Goal: Submit feedback/report problem: Provide input to the site owners about the experience or issues

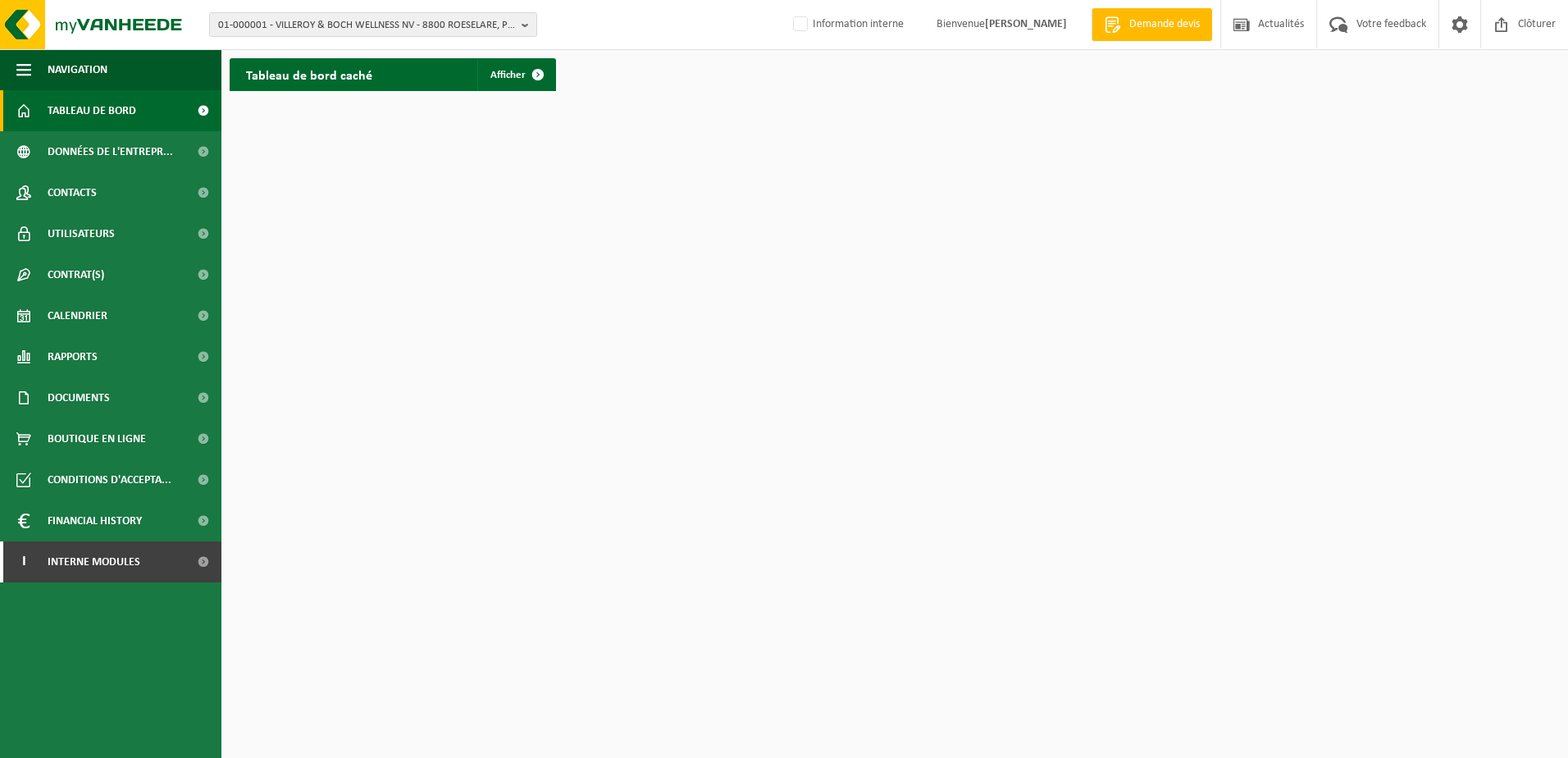
click at [301, 26] on span "01-000001 - VILLEROY & BOCH WELLNESS NV - 8800 ROESELARE, POPULIERSTRAAT 1" at bounding box center [367, 26] width 297 height 25
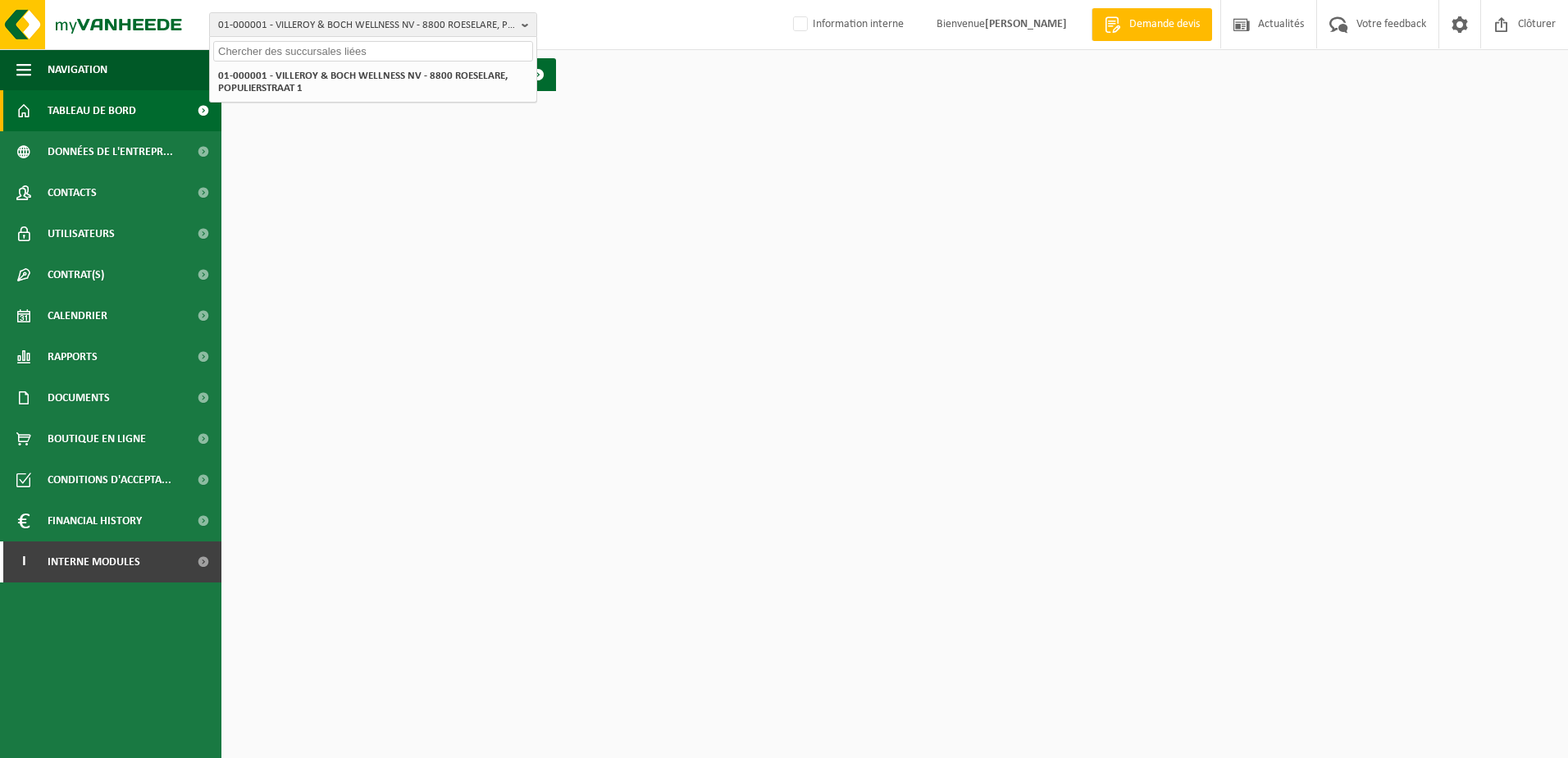
click at [297, 49] on input "text" at bounding box center [373, 51] width 319 height 21
type input "10-943677"
click at [313, 74] on strong "10-943677 - PDL MECA - 6250 AISEAU-PRESLES, RUE DES PEUPLIERS 3" at bounding box center [365, 75] width 293 height 12
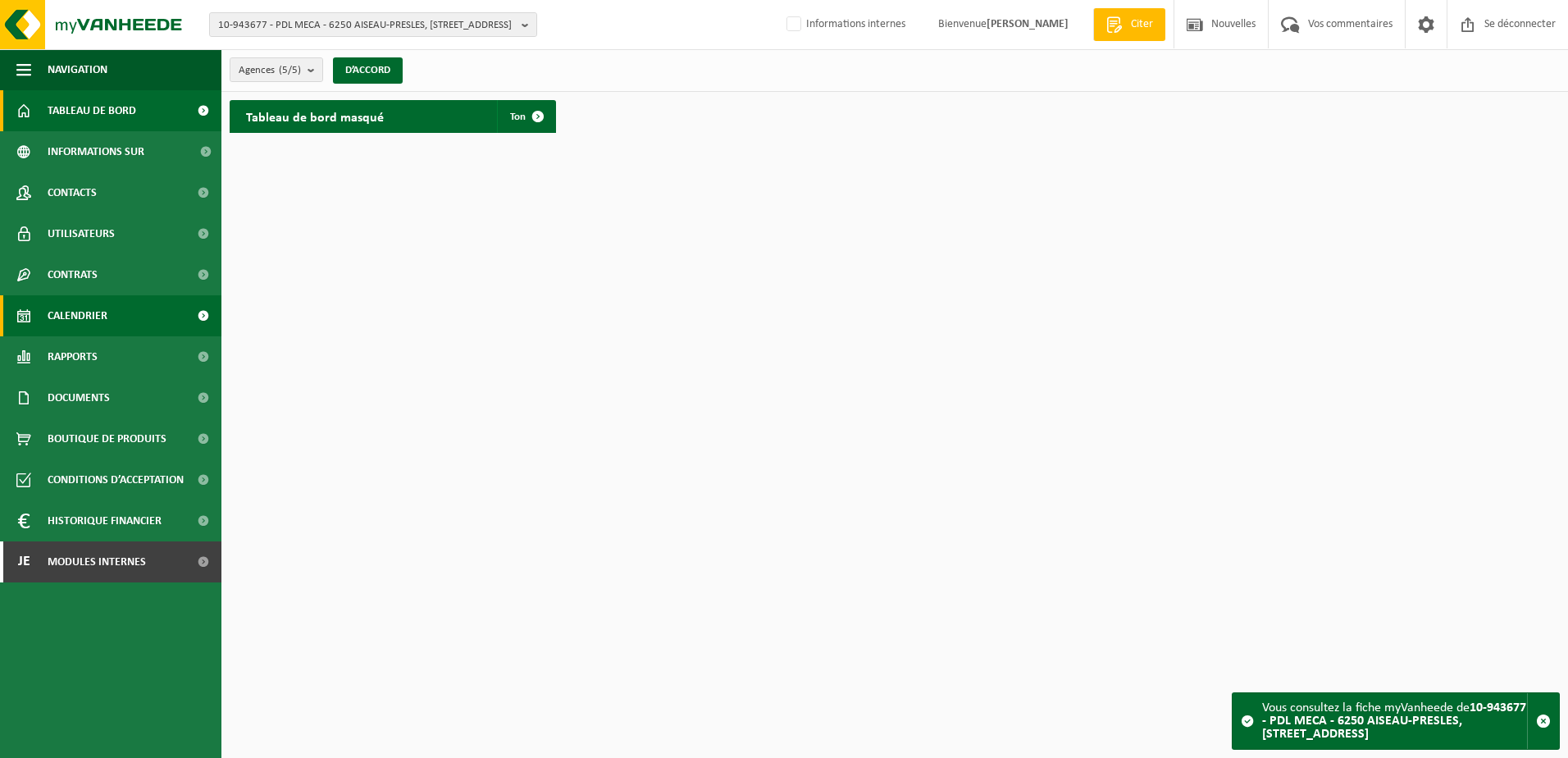
click at [92, 319] on span "Calendrier" at bounding box center [77, 315] width 60 height 41
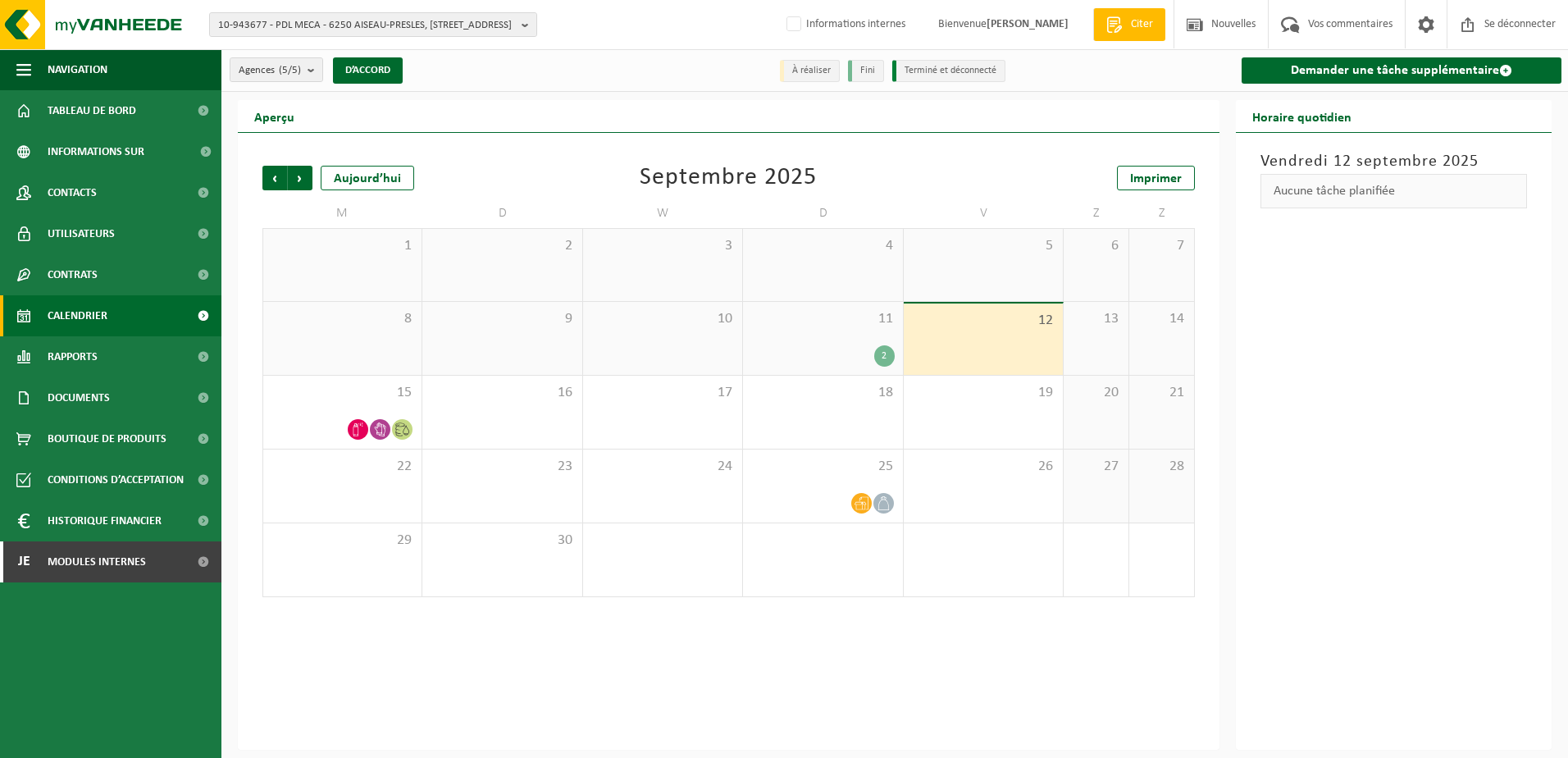
click at [841, 348] on div "2" at bounding box center [822, 355] width 143 height 22
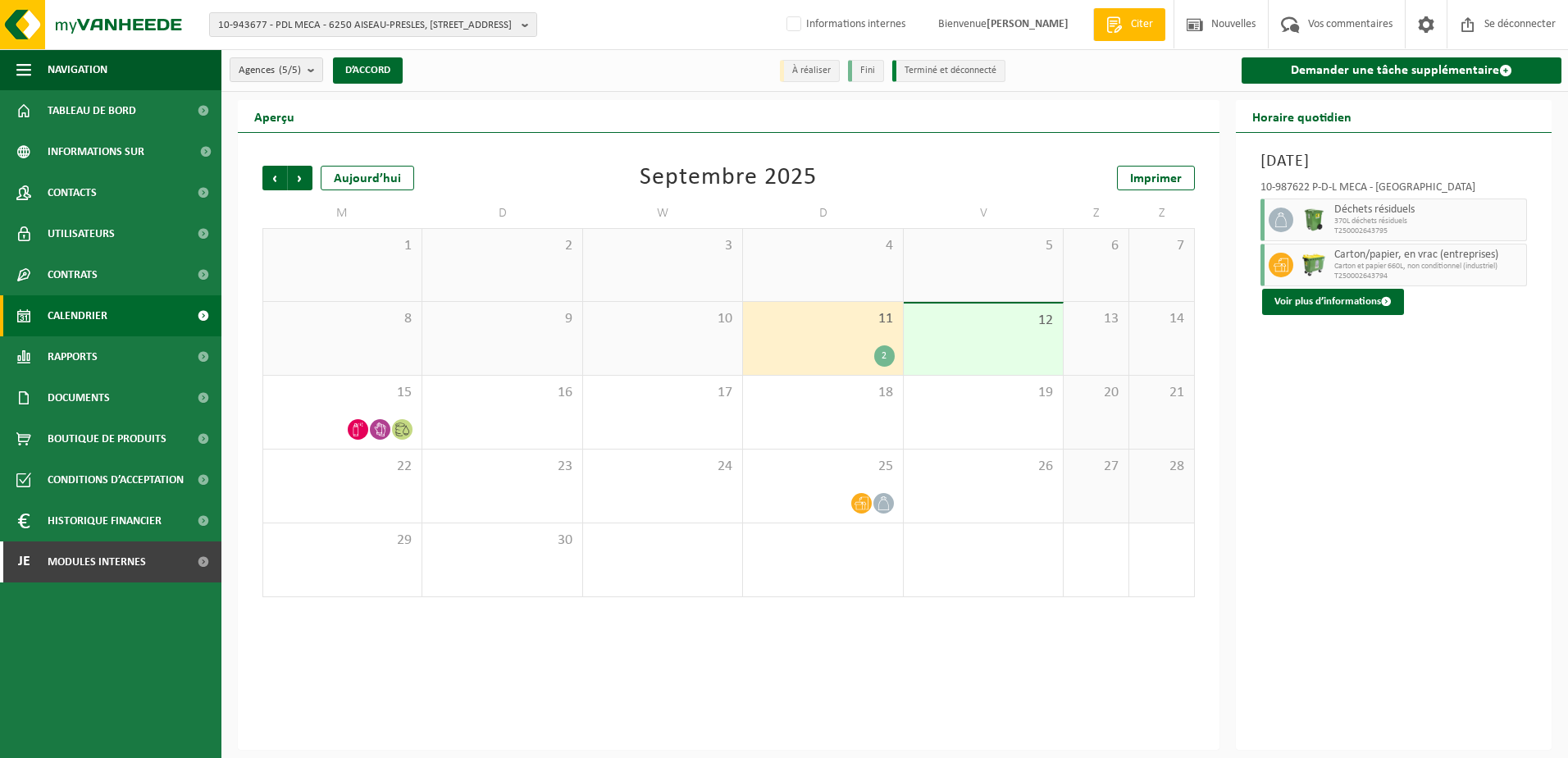
click at [1387, 263] on span "Carton et papier 660L, non conditionnel (industriel)" at bounding box center [1429, 267] width 189 height 9
click at [1361, 307] on button "Voir plus d’informations" at bounding box center [1334, 301] width 142 height 26
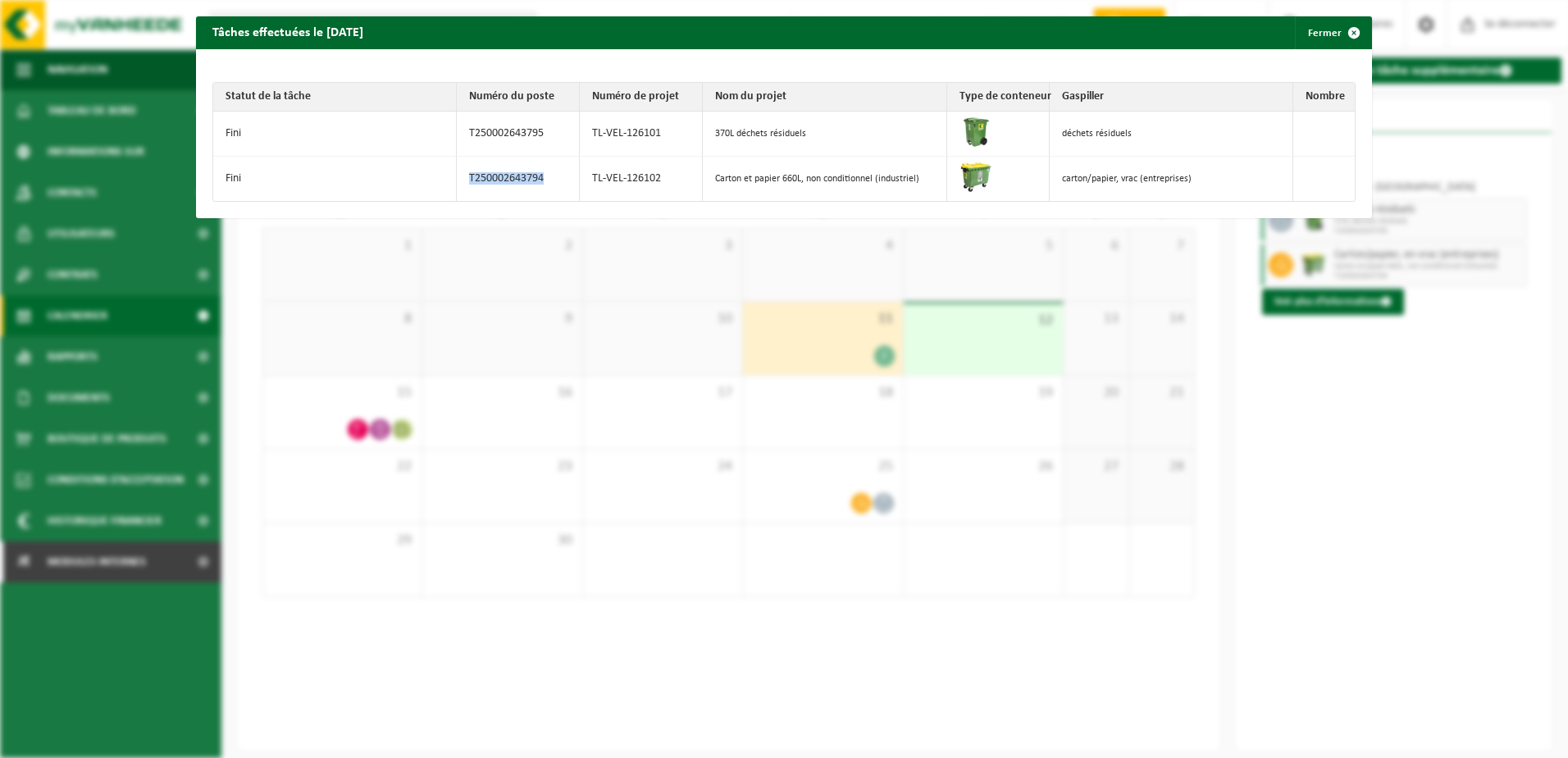
drag, startPoint x: 558, startPoint y: 176, endPoint x: 440, endPoint y: 171, distance: 118.1
click at [440, 171] on tr "Fini T250002643794 TL-VEL-126102 Carton et papier 660L, non conditionnel (indus…" at bounding box center [784, 179] width 1142 height 44
copy tr "T250002643794"
click at [668, 275] on div "Tâches effectuées le 2025-09-11 Fermer Statut de la tâche Numéro du poste Numér…" at bounding box center [784, 379] width 1568 height 758
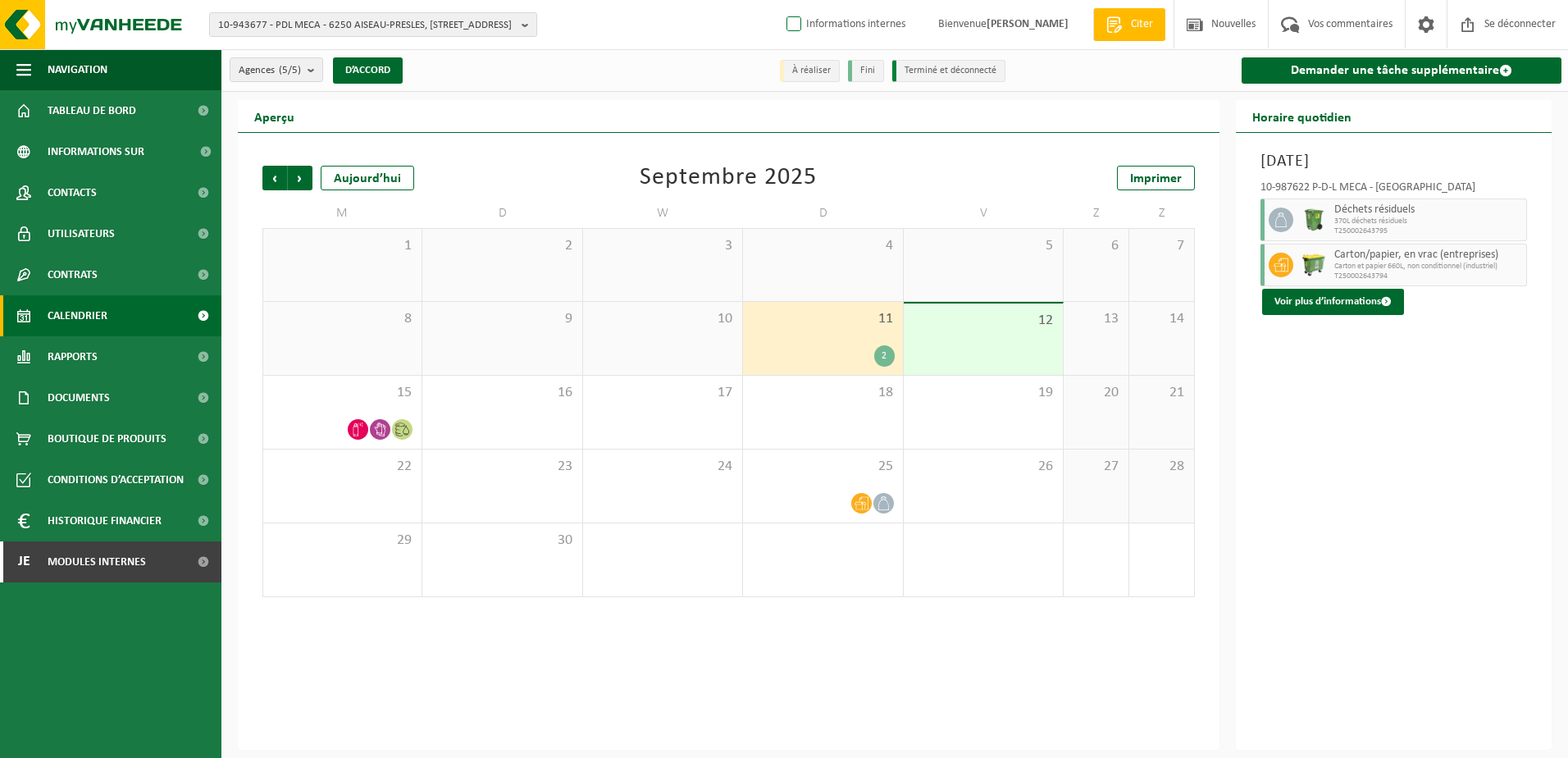
click at [801, 28] on label "Informations internes" at bounding box center [844, 25] width 122 height 25
click at [781, 0] on input "Informations internes" at bounding box center [780, -1] width 1 height 1
checkbox input "true"
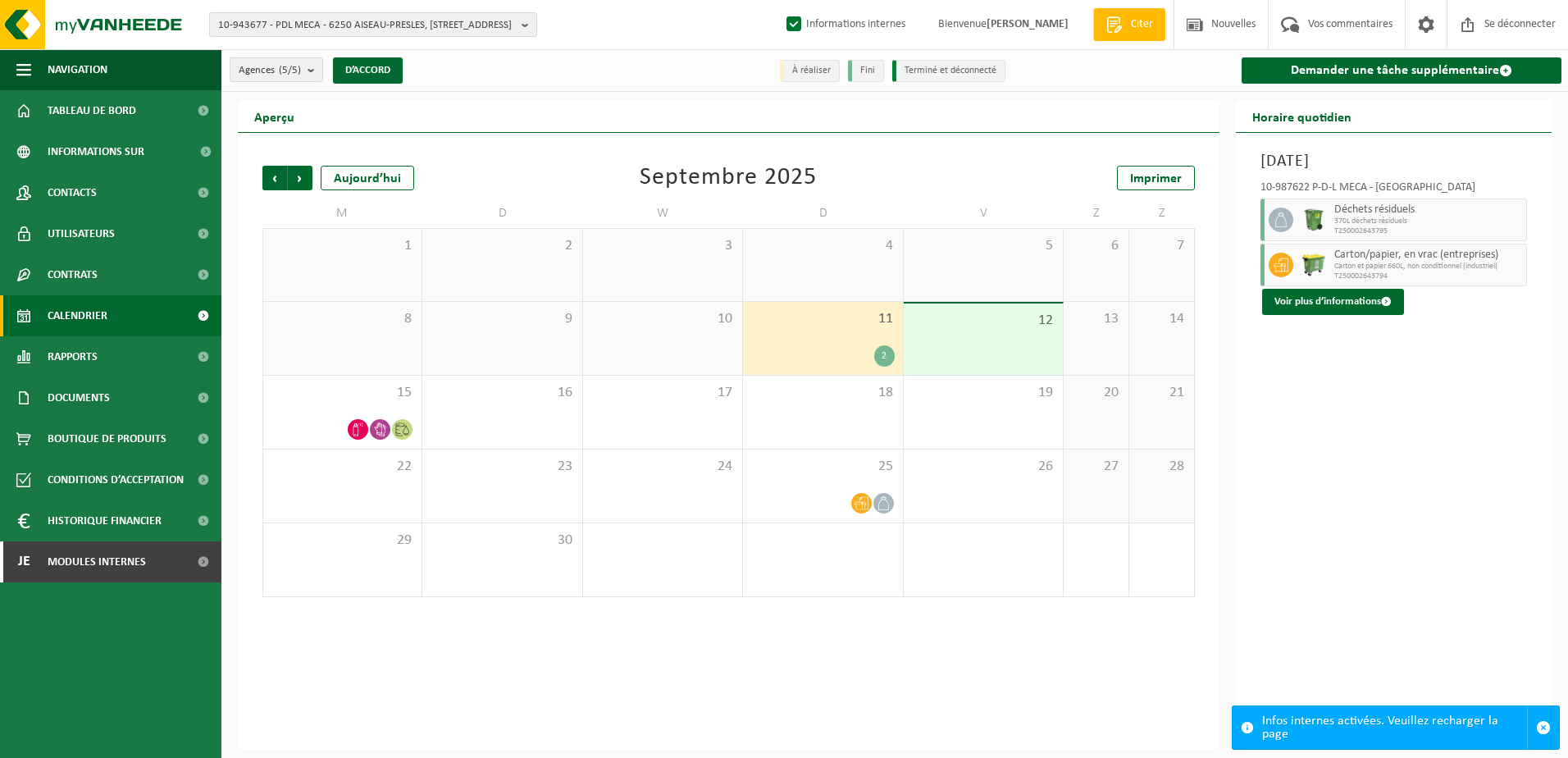
click at [1343, 218] on span "370L déchets résiduels" at bounding box center [1429, 221] width 189 height 9
click at [1367, 296] on font "Voir plus d’informations" at bounding box center [1328, 301] width 107 height 10
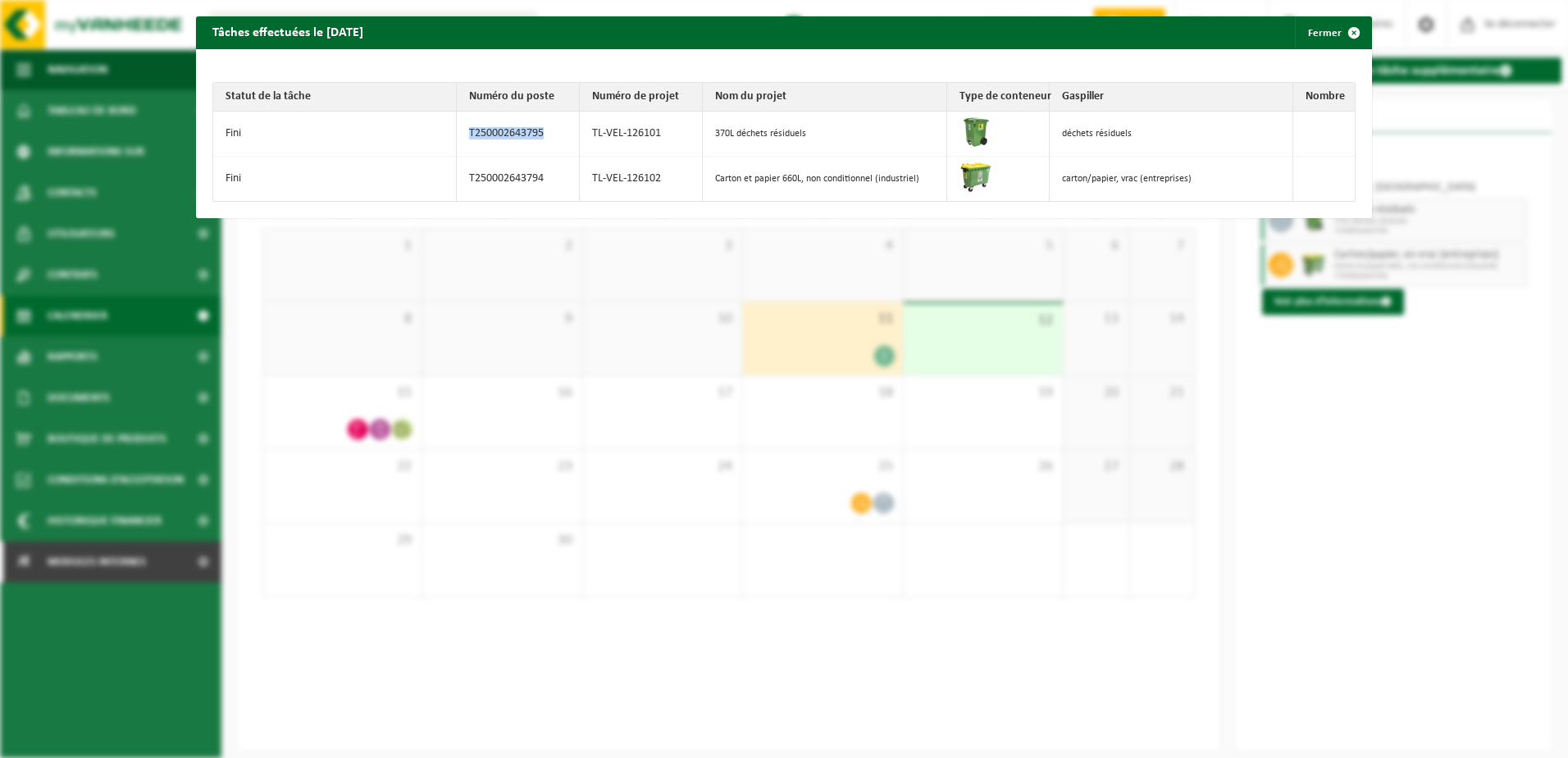
drag, startPoint x: 531, startPoint y: 132, endPoint x: 448, endPoint y: 133, distance: 83.0
click at [448, 133] on tr "Fini T250002643795 TL-VEL-126101 370L déchets résiduels déchets résiduels" at bounding box center [784, 134] width 1142 height 45
copy tr "T250002643795"
click at [1337, 30] on span "button" at bounding box center [1353, 32] width 33 height 33
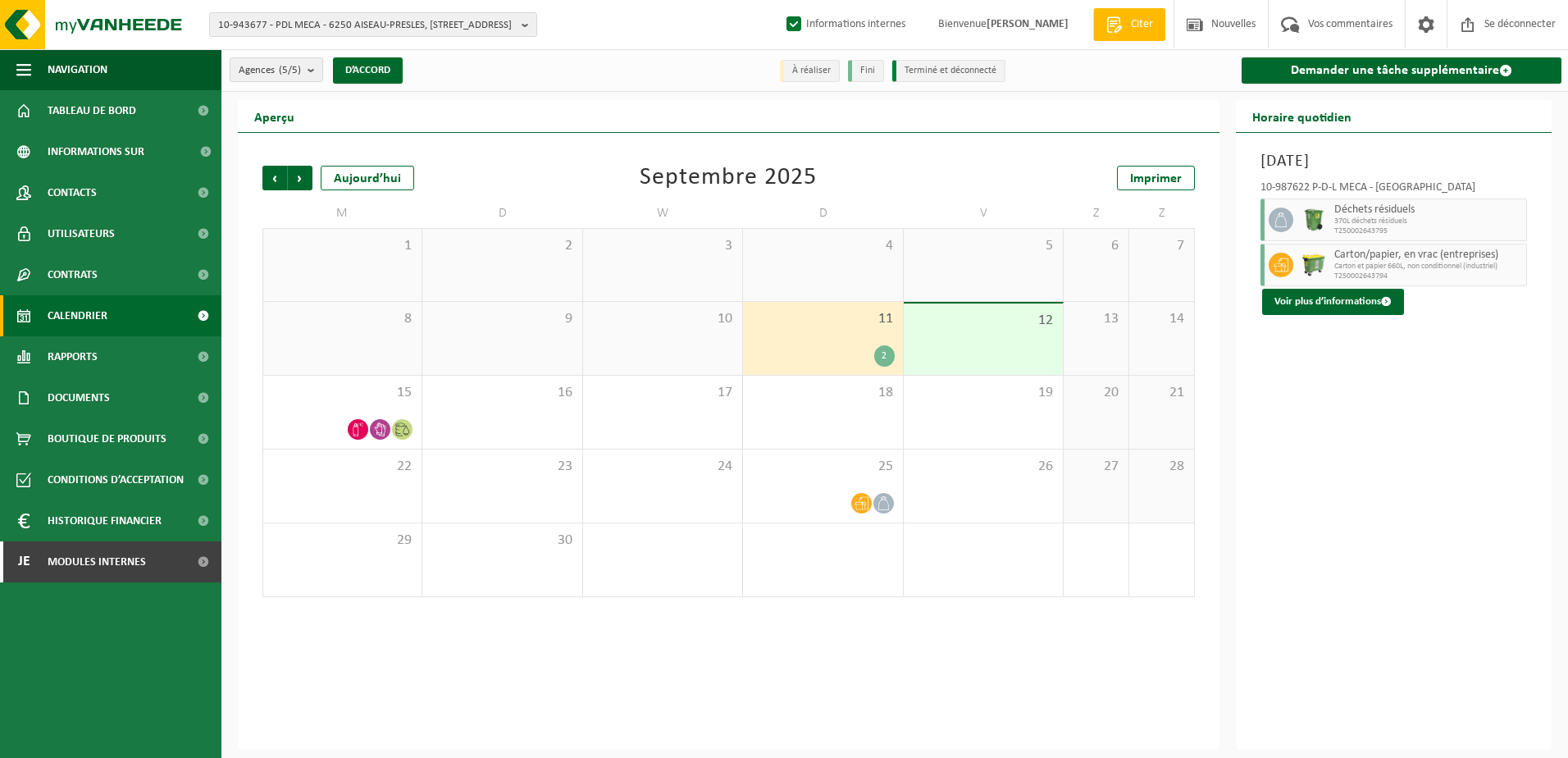
click at [1076, 102] on div "Aperçu" at bounding box center [729, 116] width 982 height 33
click at [1333, 25] on span "Vos commentaires" at bounding box center [1351, 24] width 93 height 48
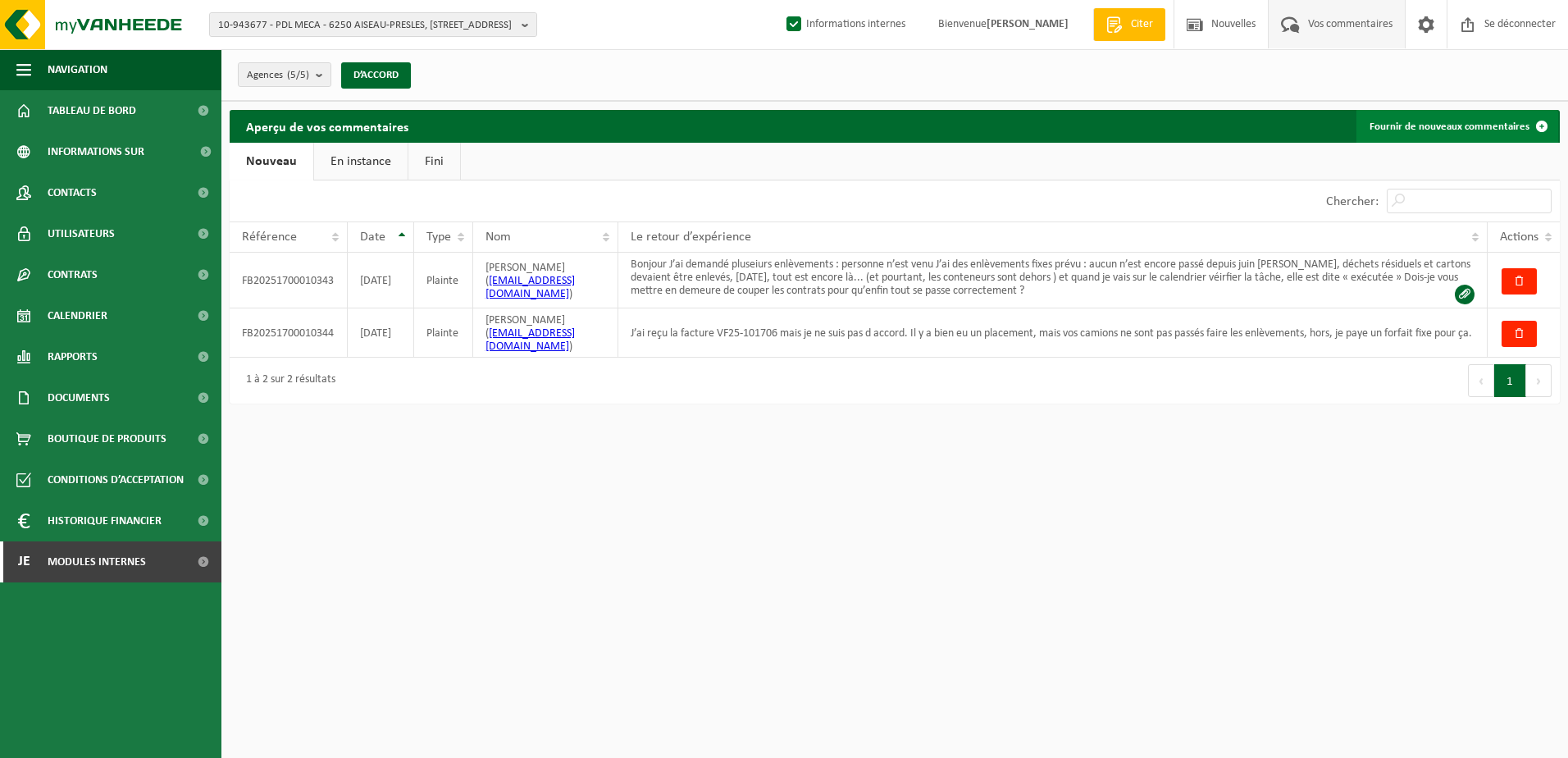
click at [1394, 121] on font "Fournir de nouveaux commentaires" at bounding box center [1449, 126] width 160 height 10
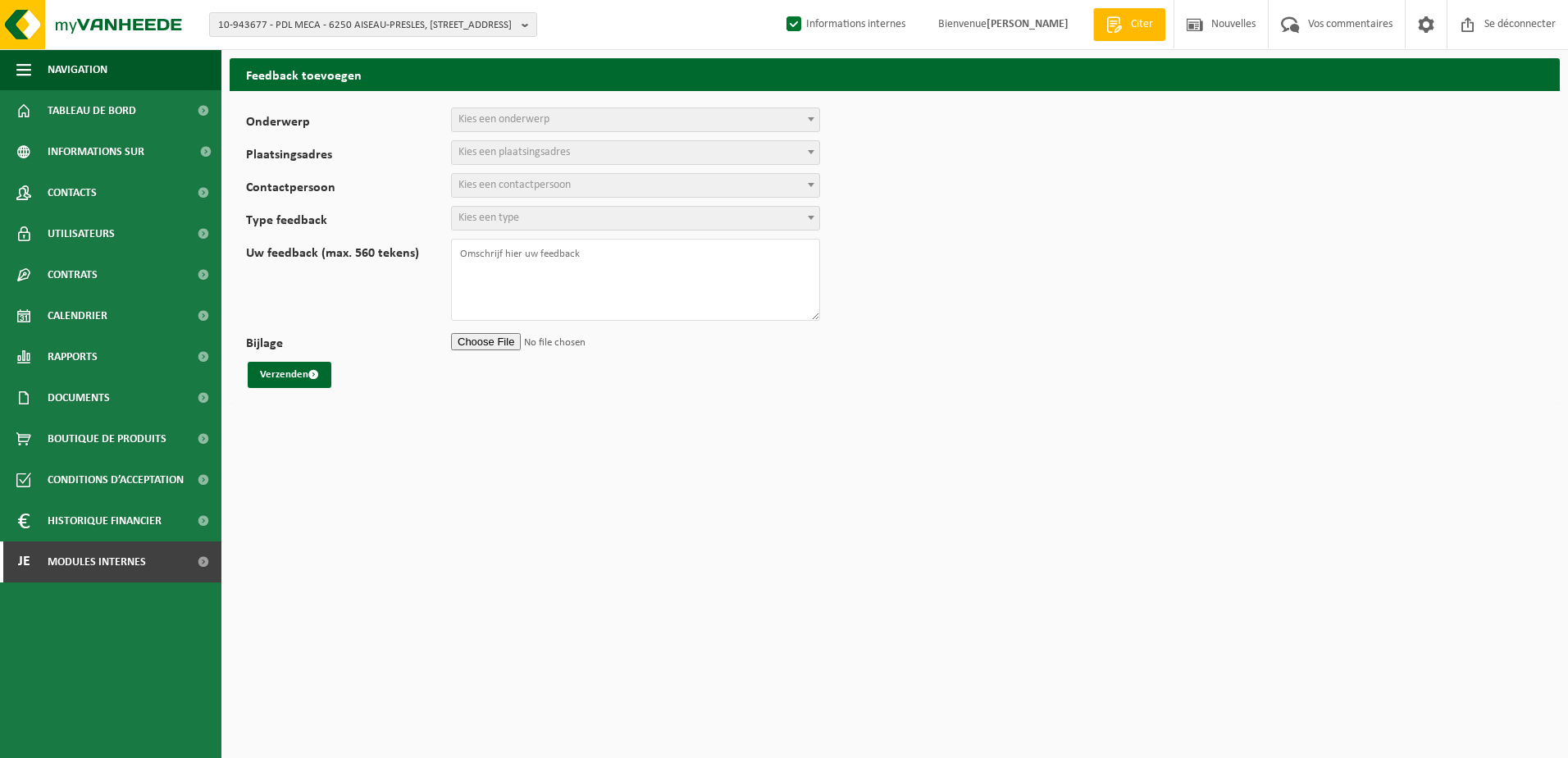
select select
click at [479, 122] on span "Choisissez un sujet" at bounding box center [500, 119] width 84 height 12
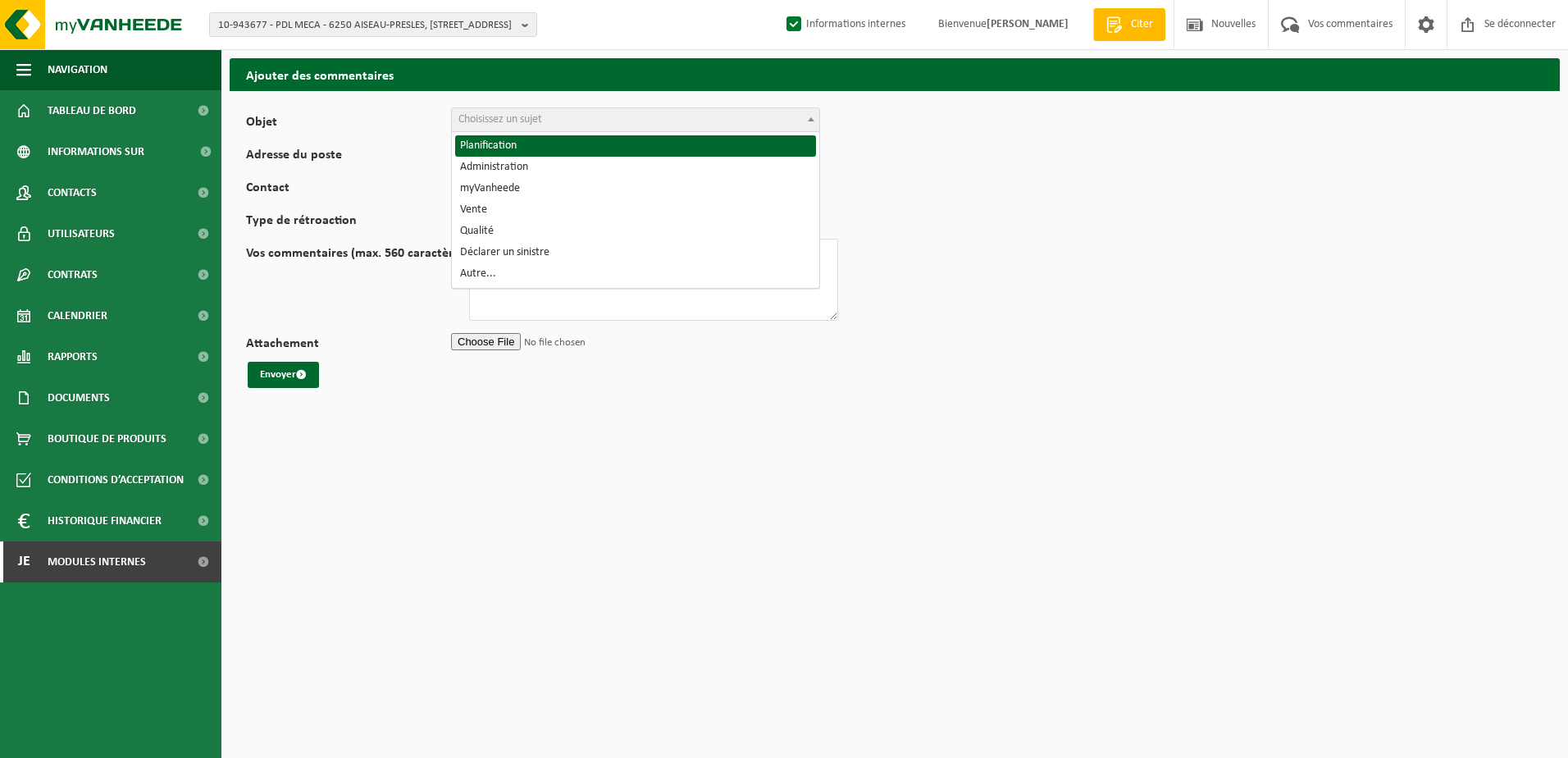
select select "1"
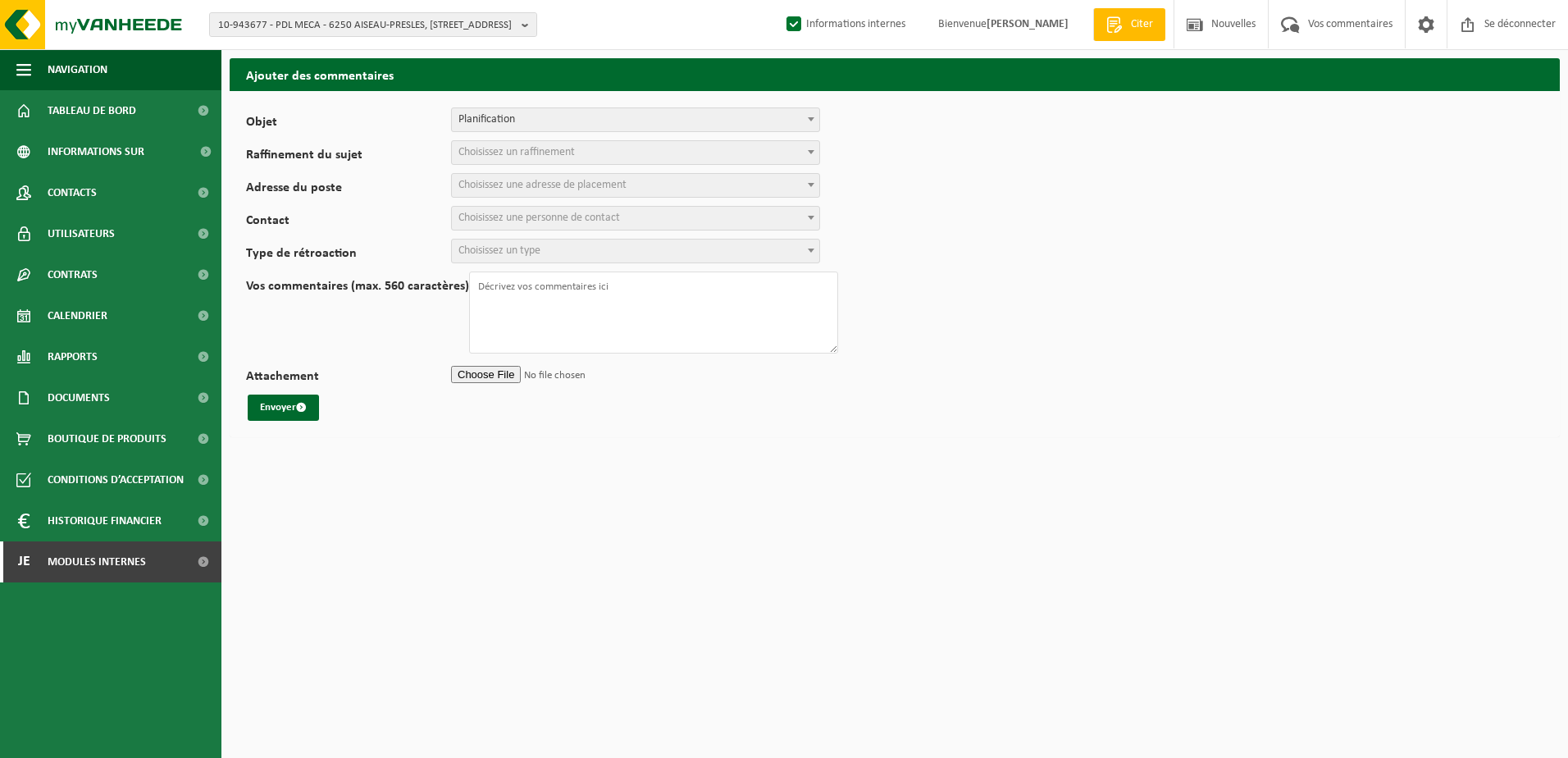
click at [516, 150] on span "Choisissez un raffinement" at bounding box center [516, 151] width 116 height 12
select select "2"
click at [528, 183] on span "Choisissez une adresse de placement" at bounding box center [543, 184] width 168 height 12
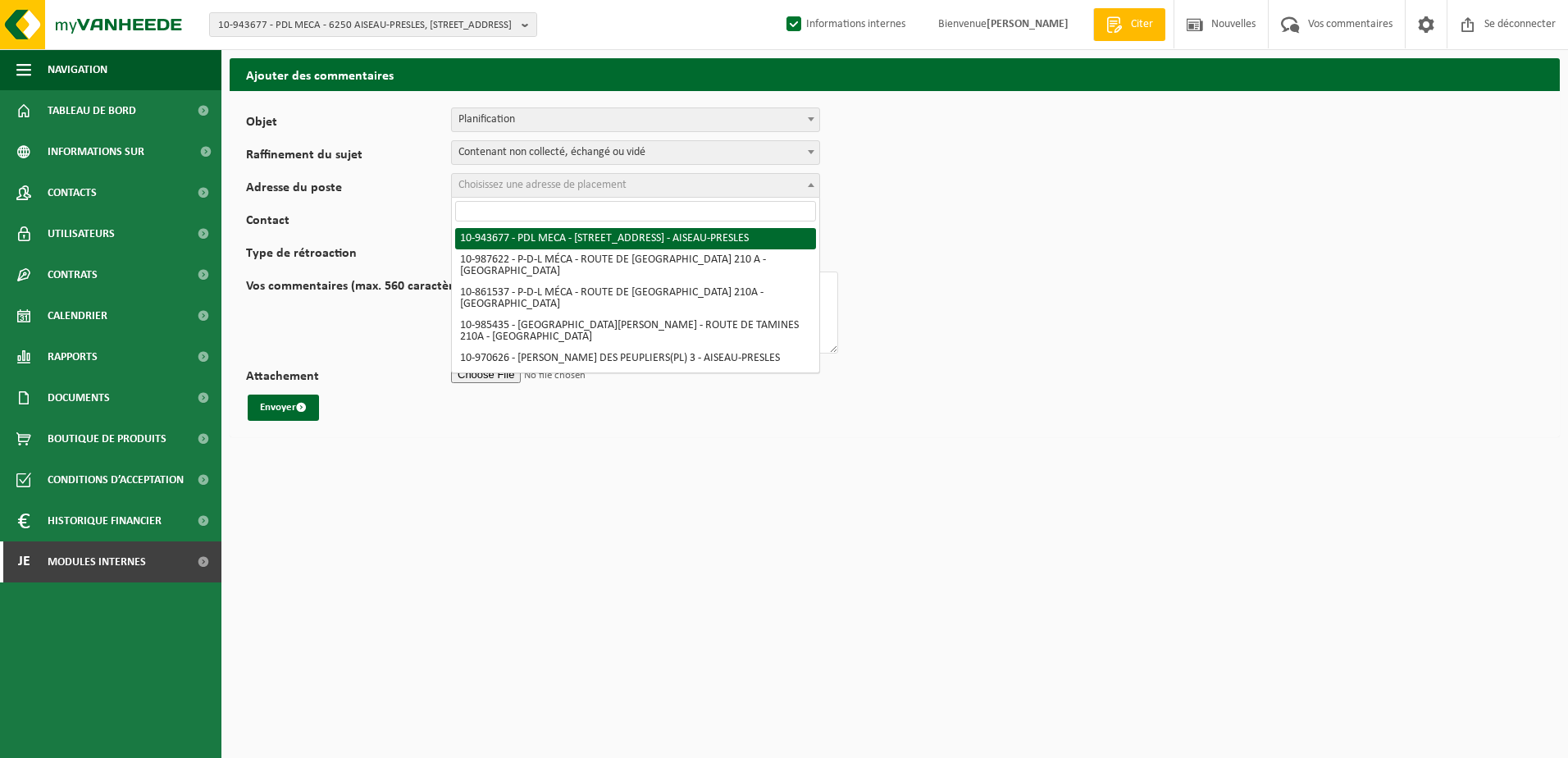
select select "140404"
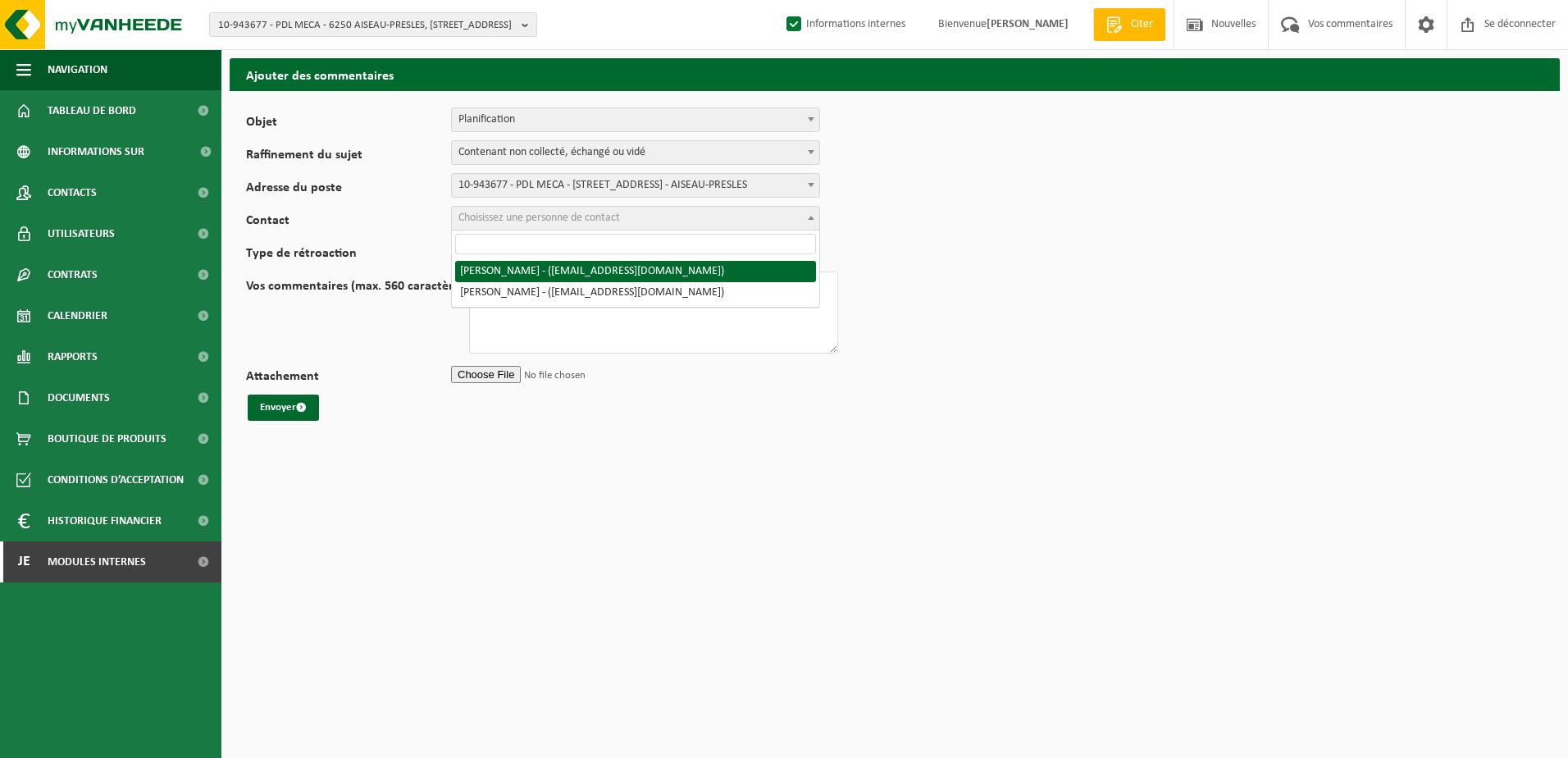
click at [531, 219] on span "Choisissez une personne de contact" at bounding box center [539, 217] width 162 height 12
select select "71496"
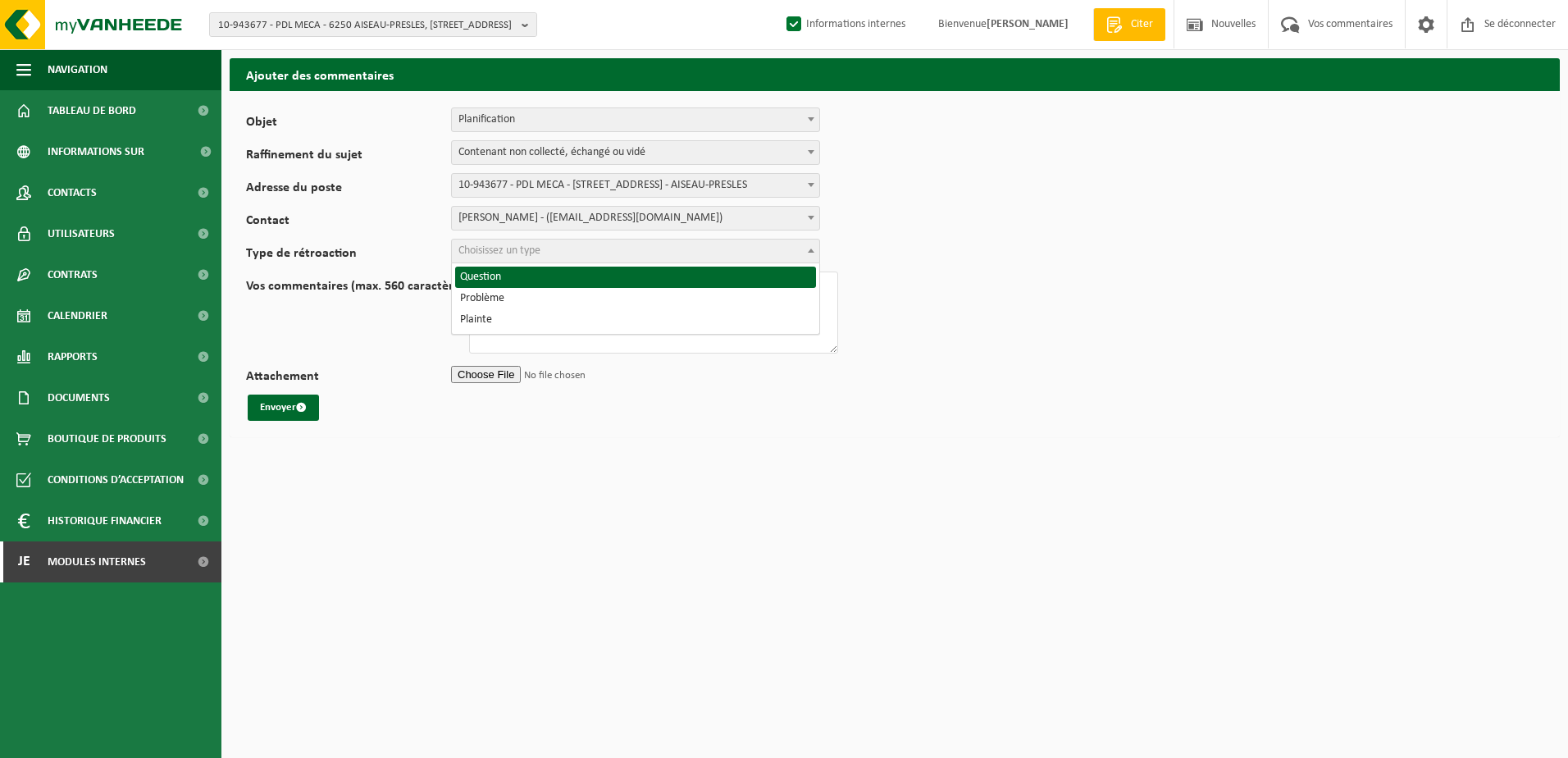
click at [572, 251] on span "Choisissez un type" at bounding box center [635, 250] width 368 height 23
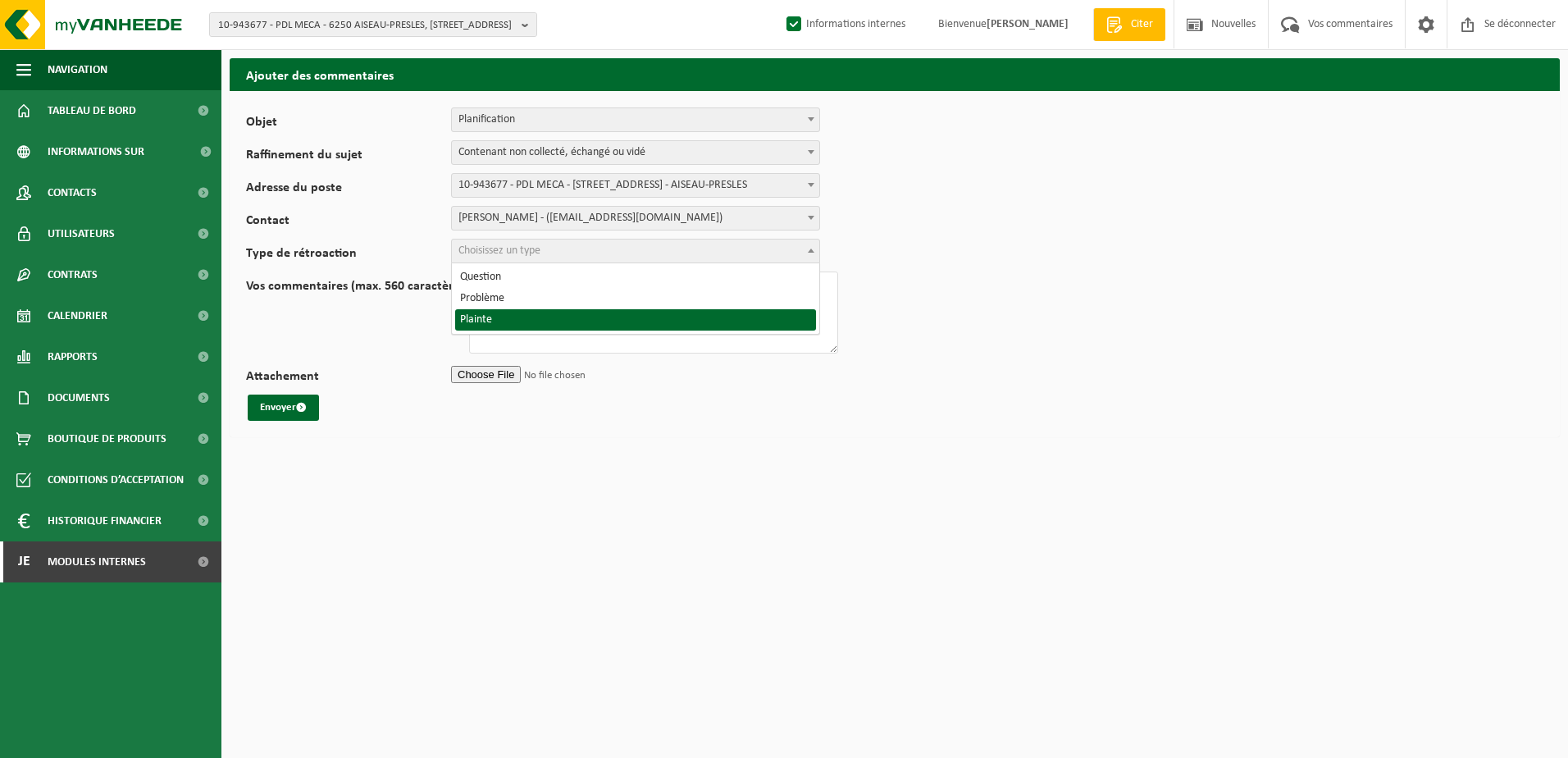
select select "COM"
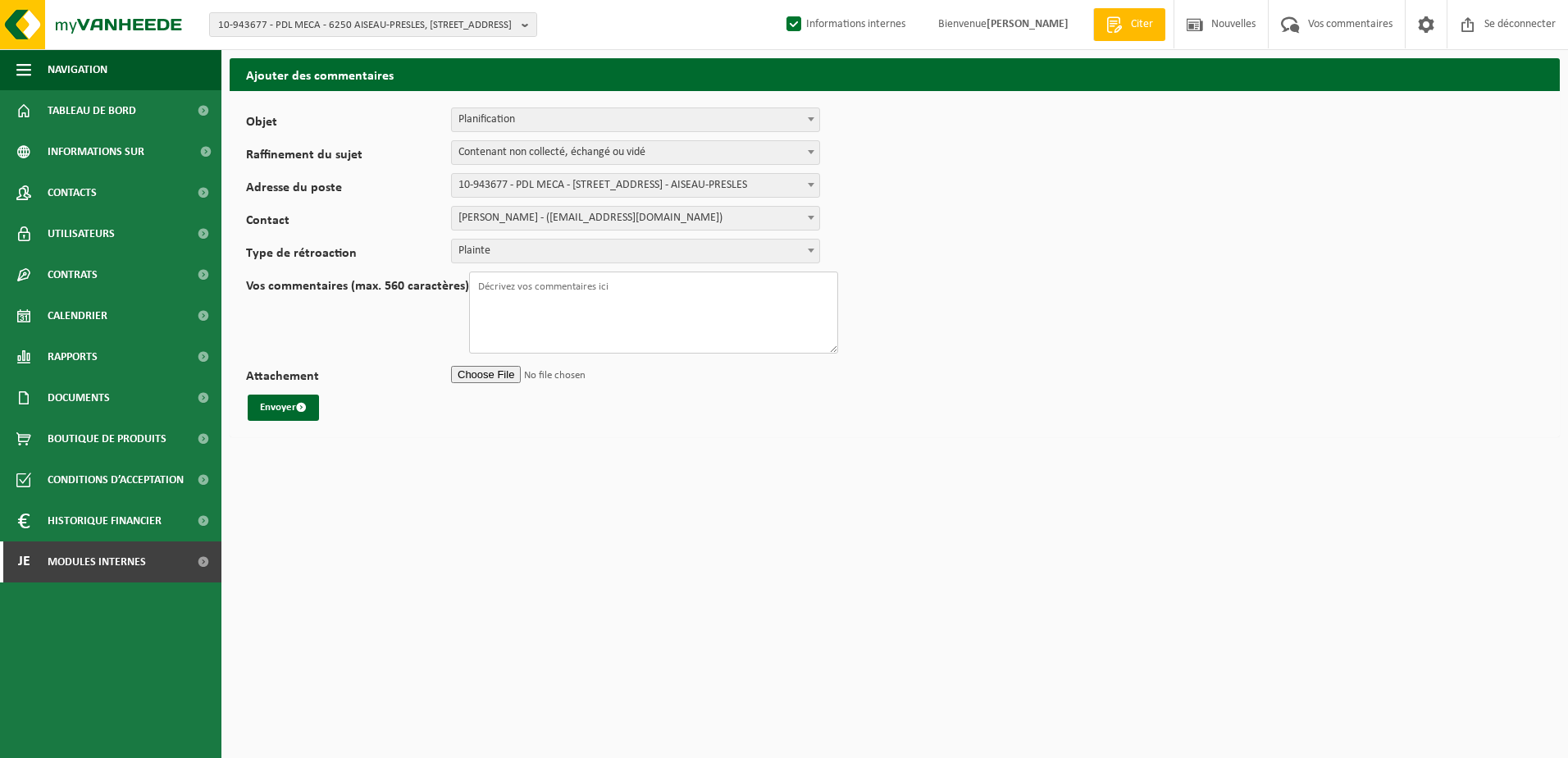
click at [540, 306] on textarea "Vos commentaires (max. 560 caractères)" at bounding box center [653, 312] width 370 height 82
click at [518, 312] on textarea "Bonjour, cela fait + de 2 mois que nos conteneurs n'ont pas été vidangés !!! Me…" at bounding box center [653, 312] width 370 height 82
click at [522, 311] on textarea "Bonjour, cela fait + de 2 mois que nos conteneurs n'ont pas été vidangés !!! Me…" at bounding box center [653, 312] width 370 height 82
click at [667, 317] on textarea "Bonjour, cela fait + de 2 mois que nos conteneurs n'ont pas été vidangés !!! Me…" at bounding box center [653, 312] width 370 height 82
type textarea "Bonjour, cela fait + de 2 mois que nos conteneurs n'ont pas été vidangés !!! Me…"
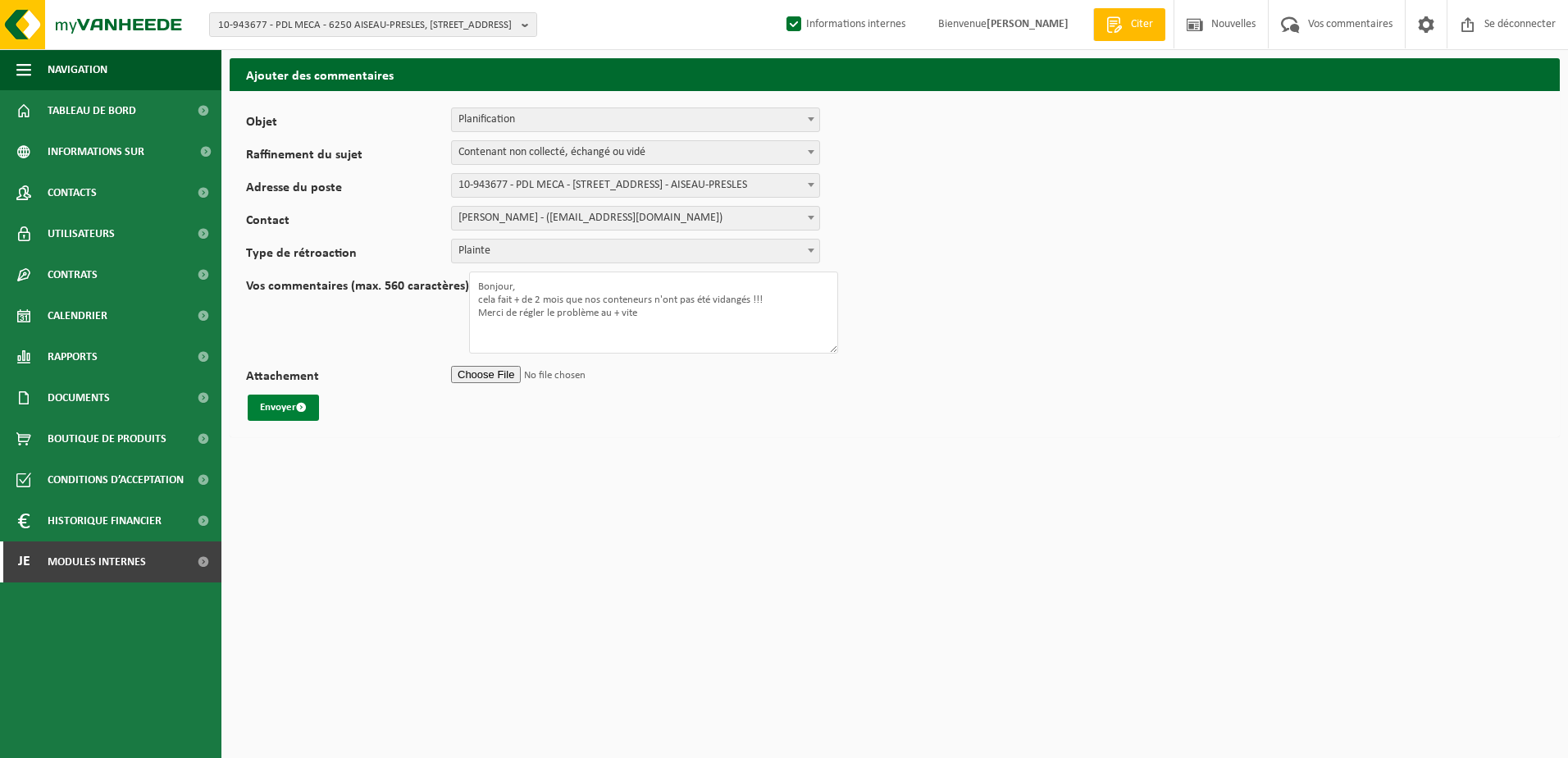
click at [300, 411] on span "submit" at bounding box center [301, 406] width 10 height 10
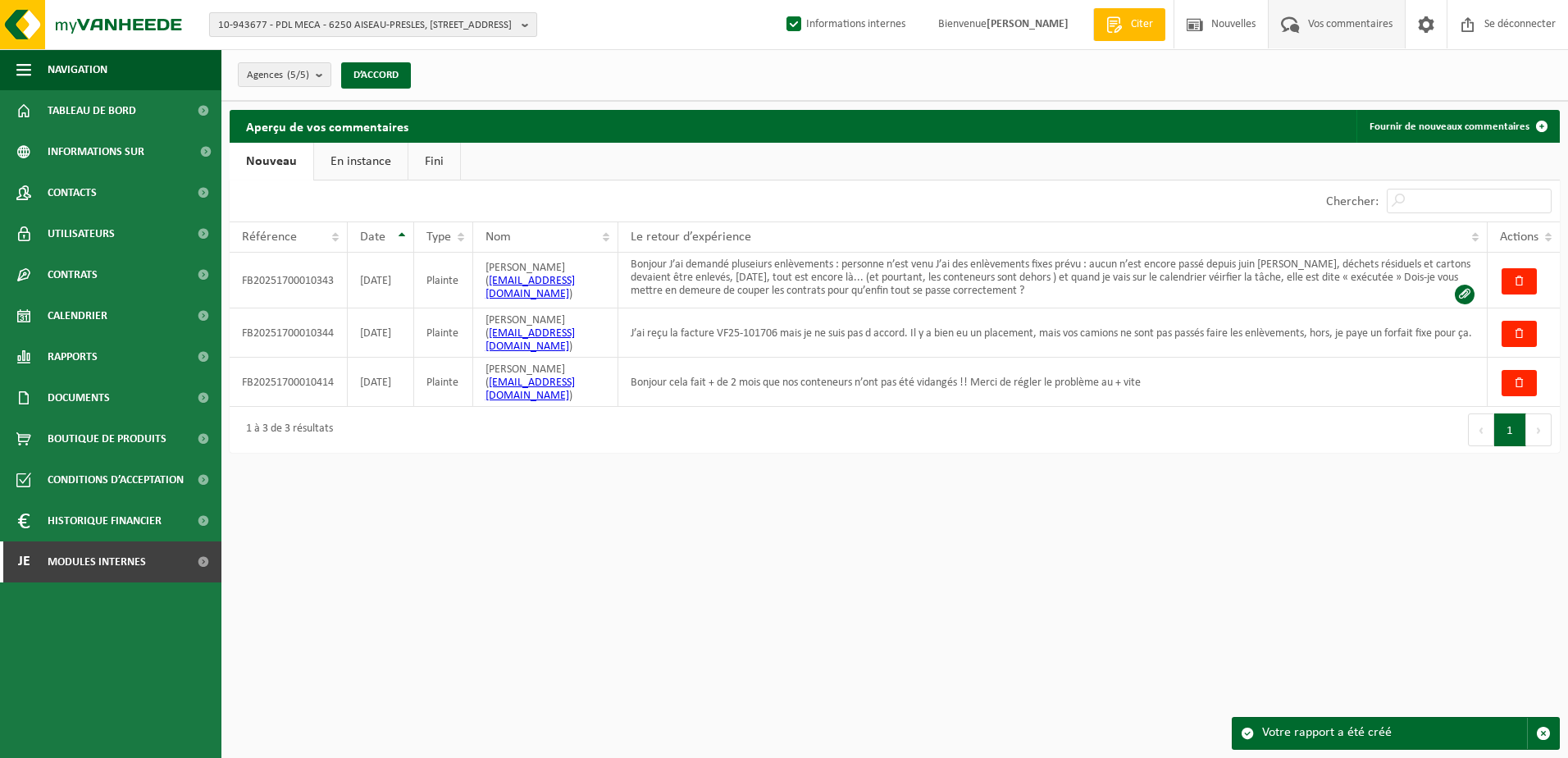
click at [357, 23] on span "10-943677 - PDL MECA - 6250 AISEAU-PRESLES, [STREET_ADDRESS]" at bounding box center [367, 26] width 297 height 25
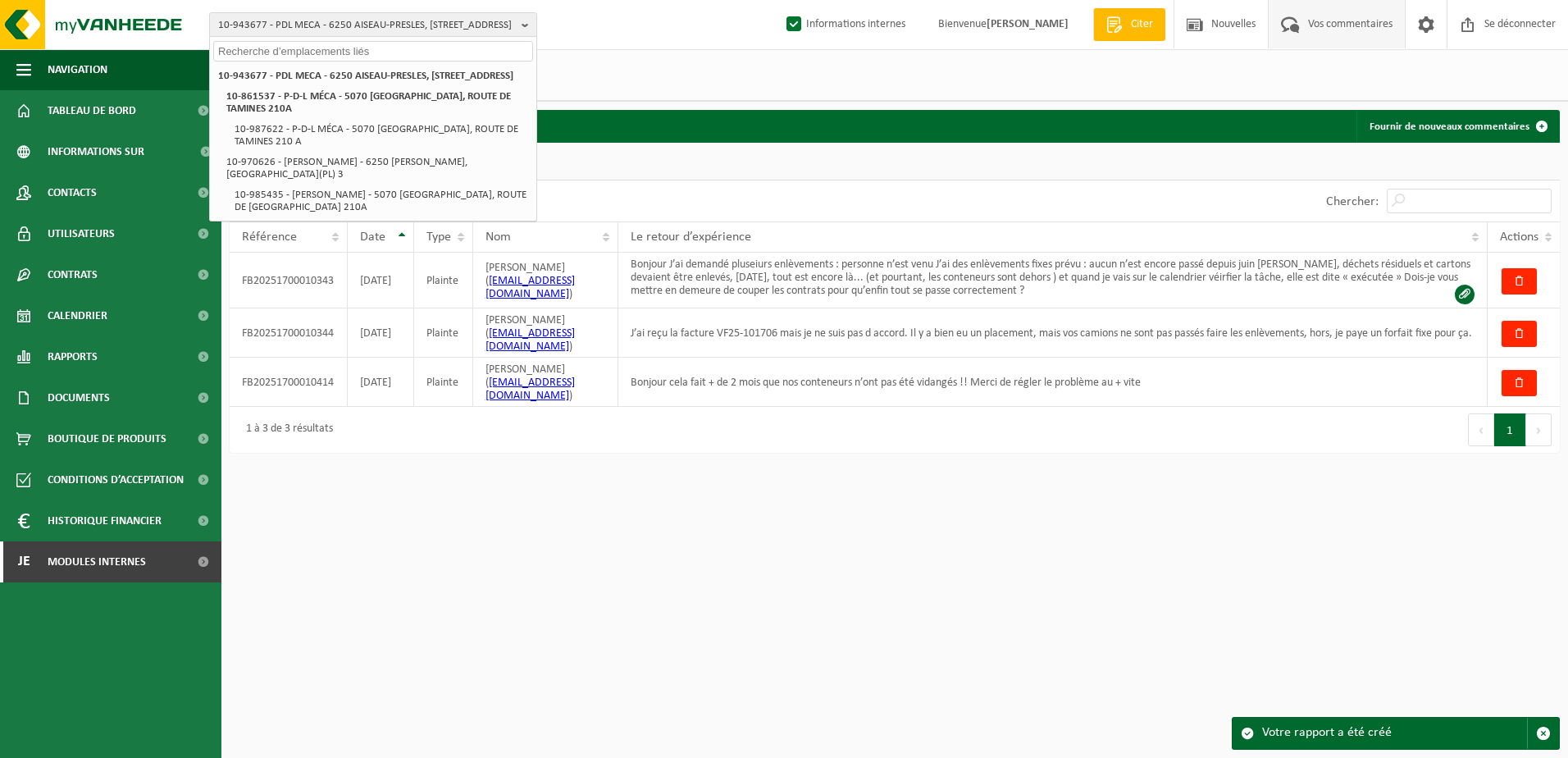
click at [336, 48] on input "text" at bounding box center [373, 51] width 319 height 21
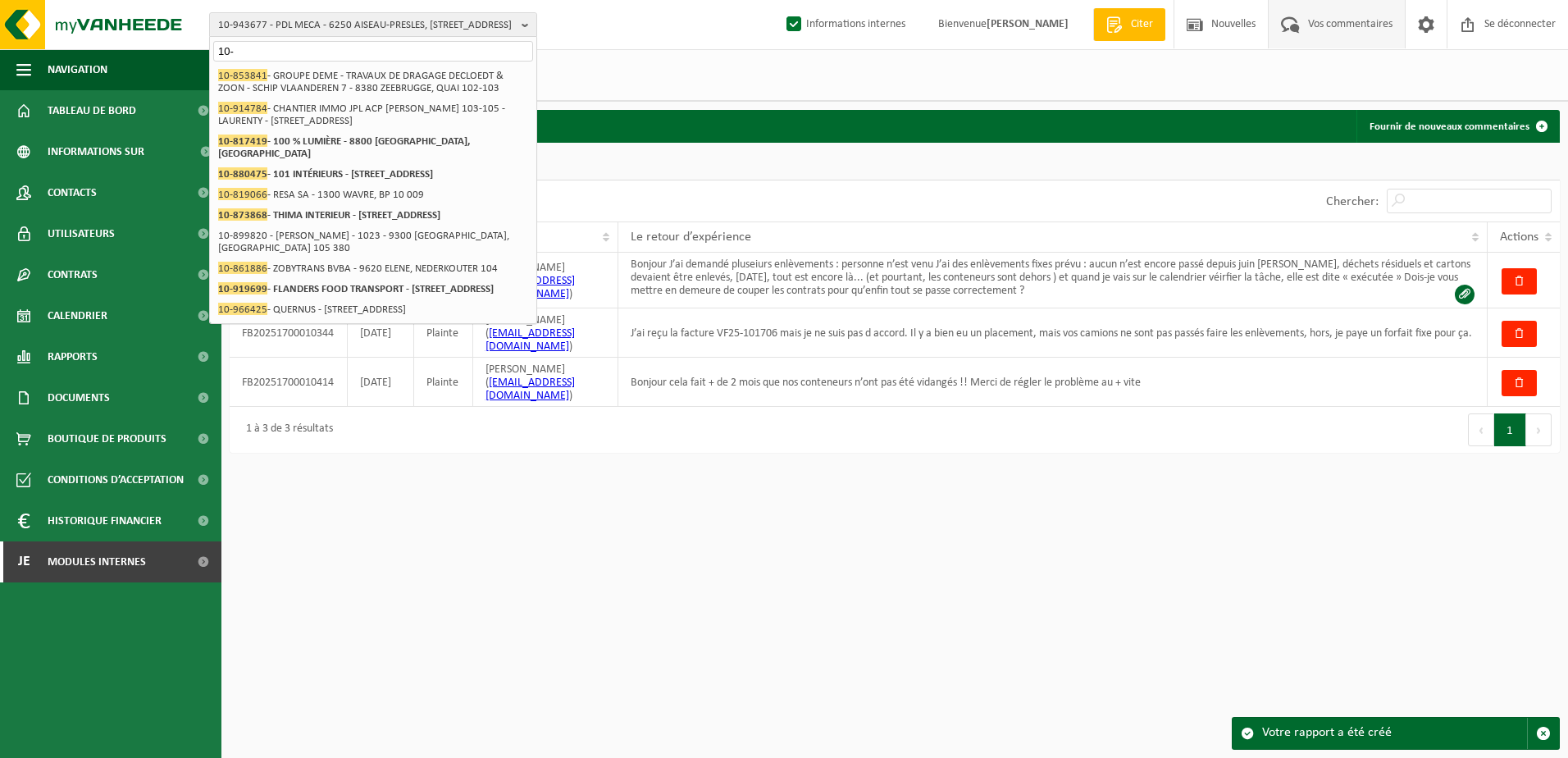
click at [311, 56] on input "10-" at bounding box center [373, 51] width 319 height 21
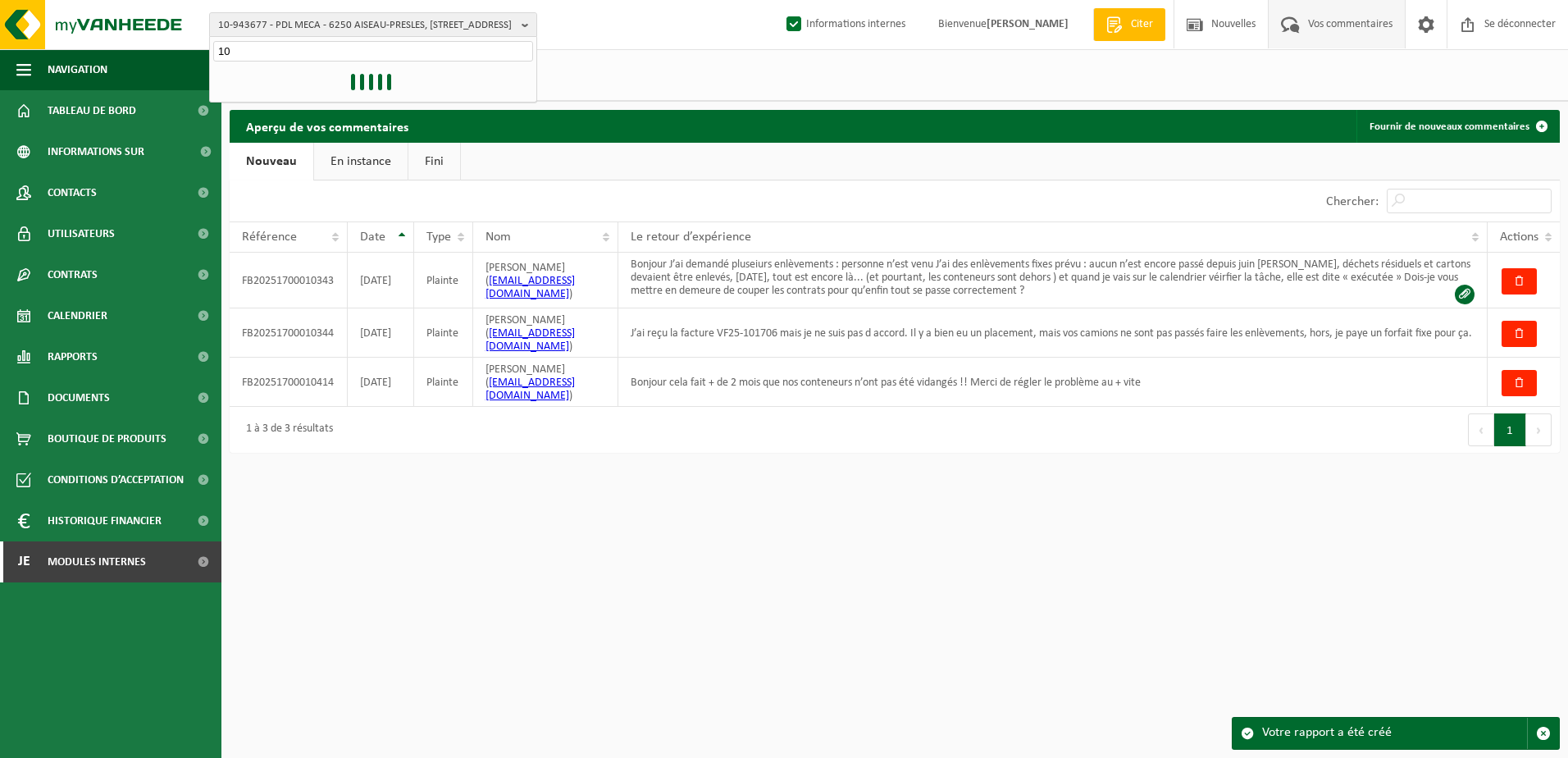
type input "1"
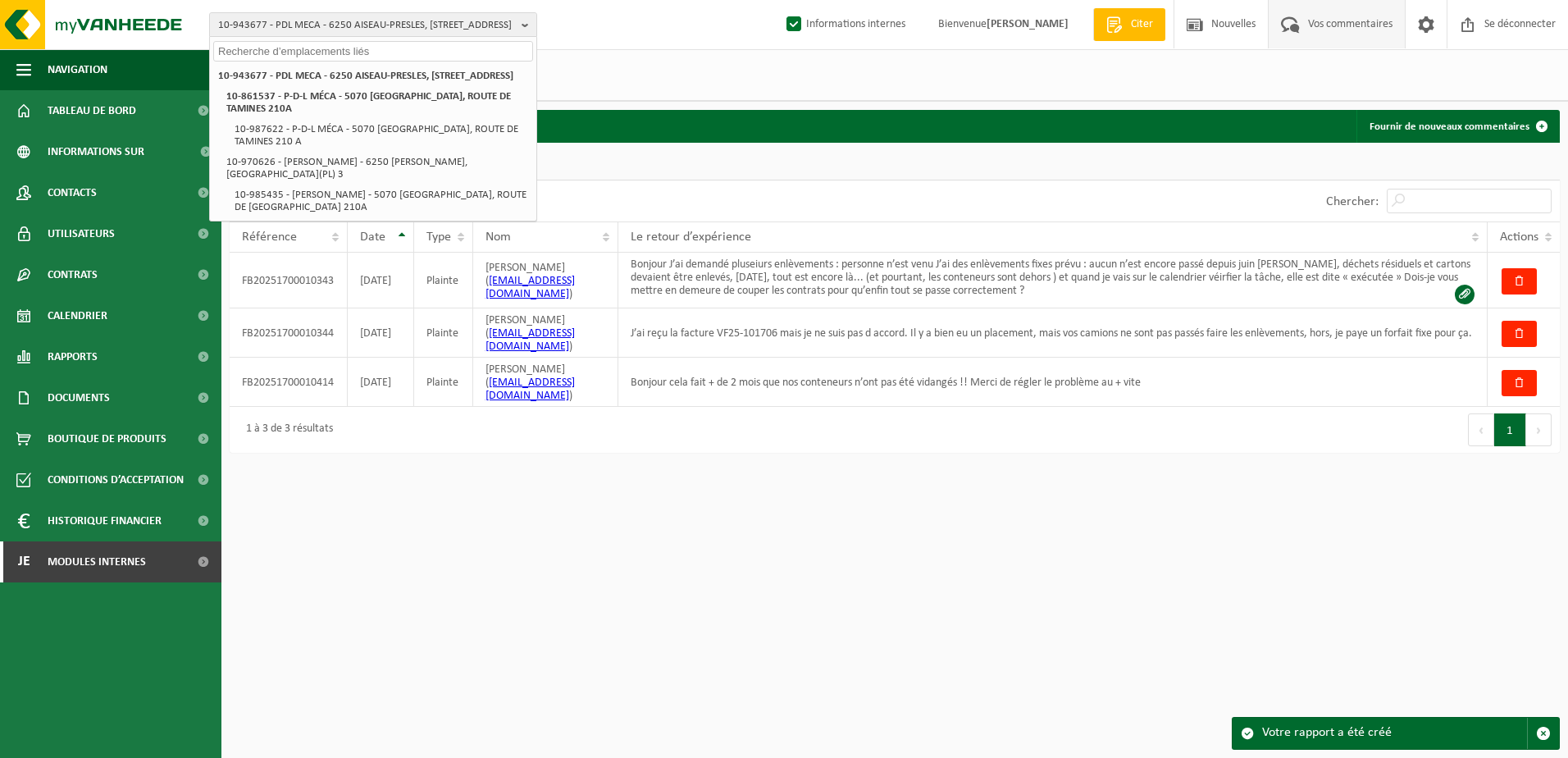
paste input "10-881508"
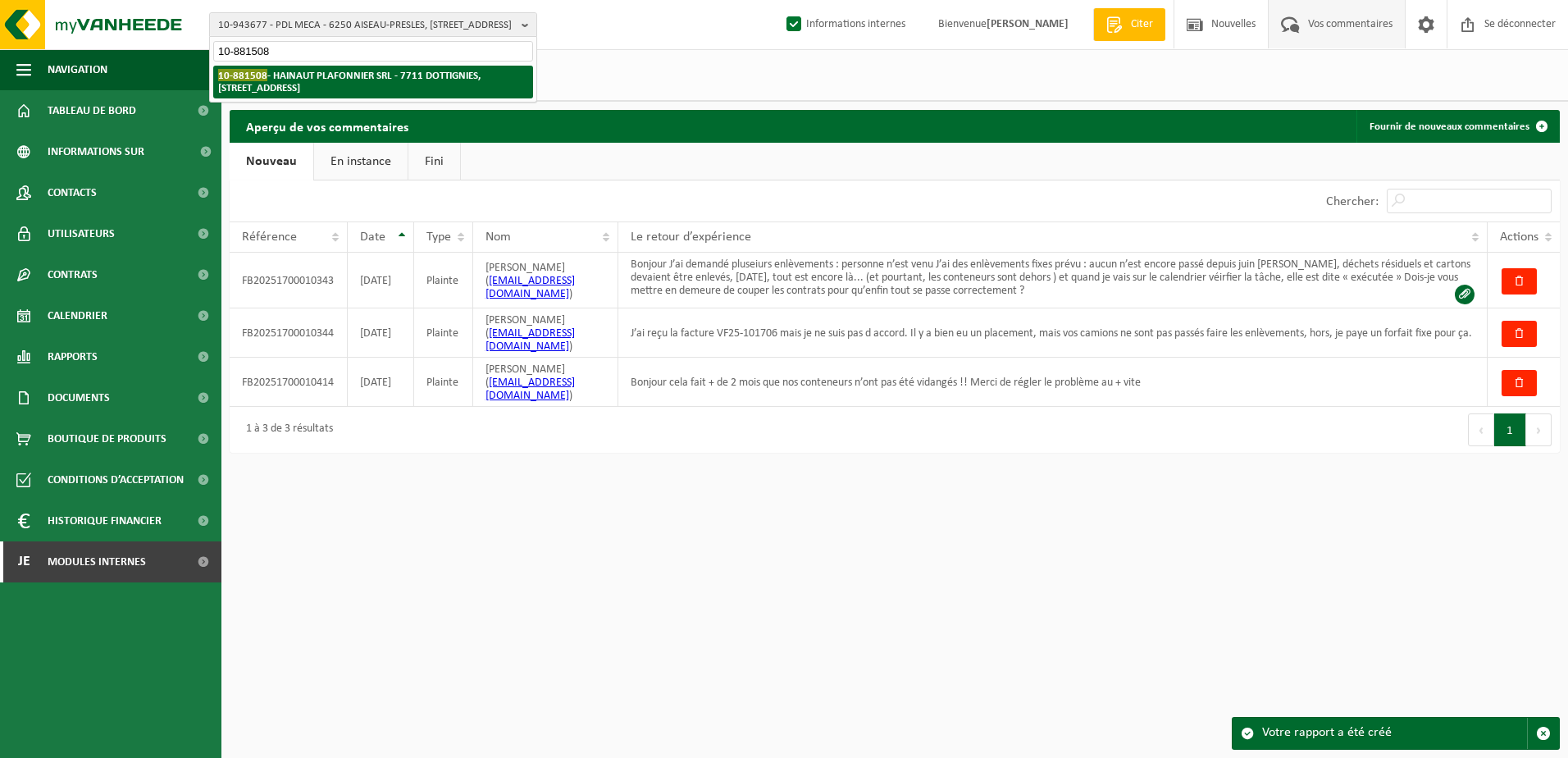
type input "10-881508"
click at [342, 85] on li "10-881508 - HAINAUT PLAFONNIER SRL - 7711 DOTTIGNIES, RUE BASSE 30" at bounding box center [373, 81] width 319 height 33
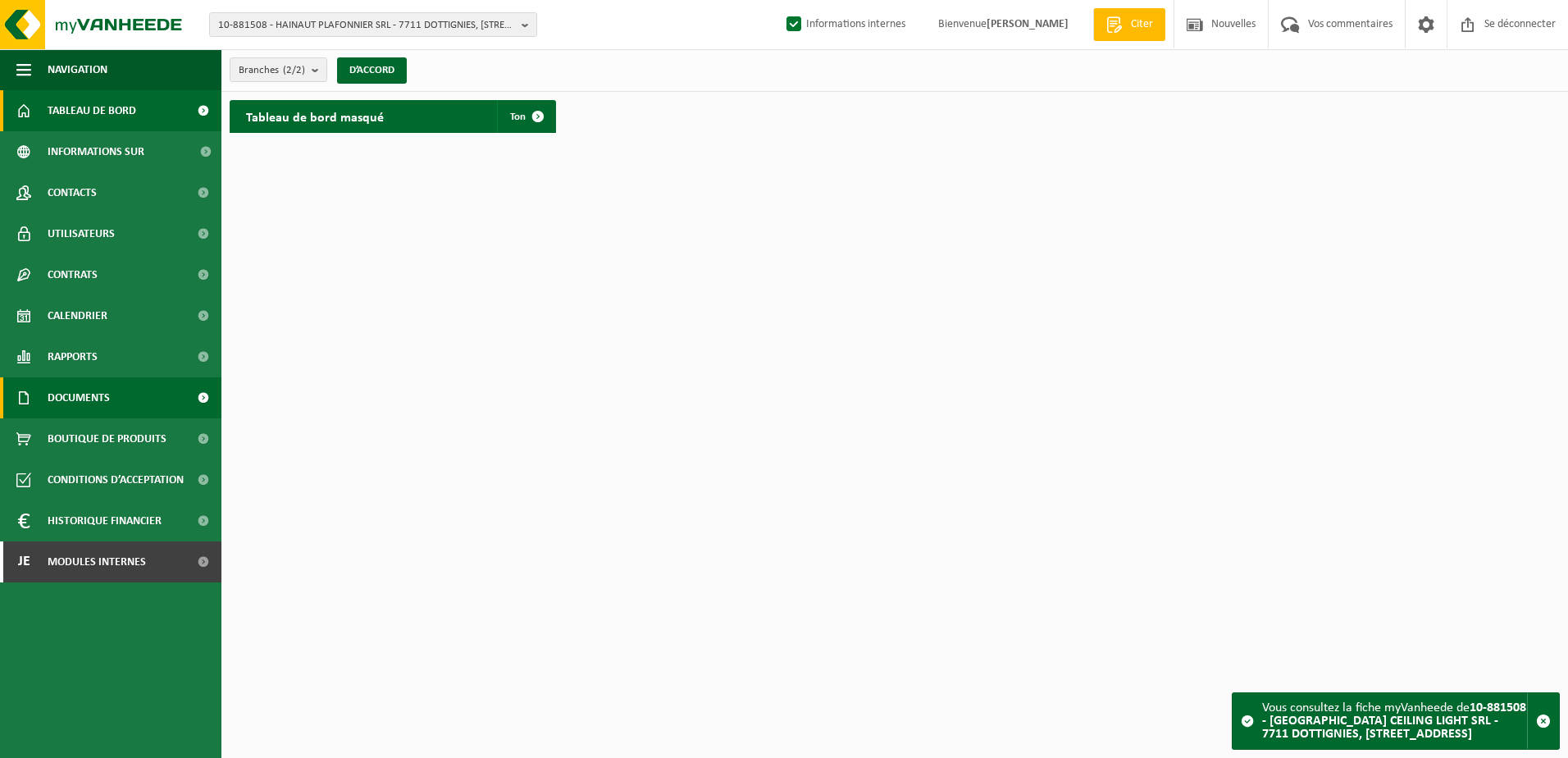
click at [100, 401] on span "Documents" at bounding box center [78, 397] width 62 height 41
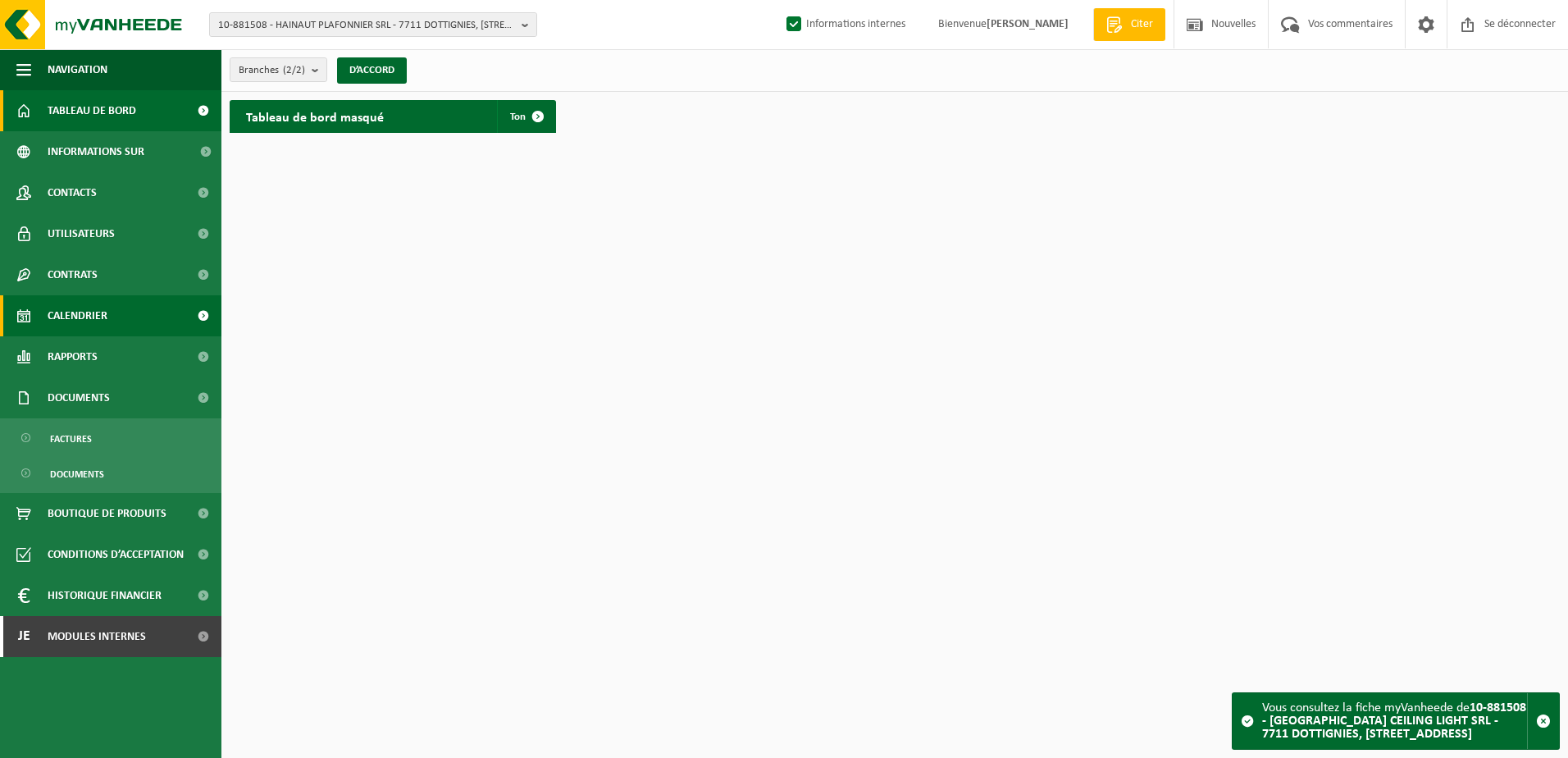
click at [101, 313] on span "Calendrier" at bounding box center [77, 315] width 60 height 41
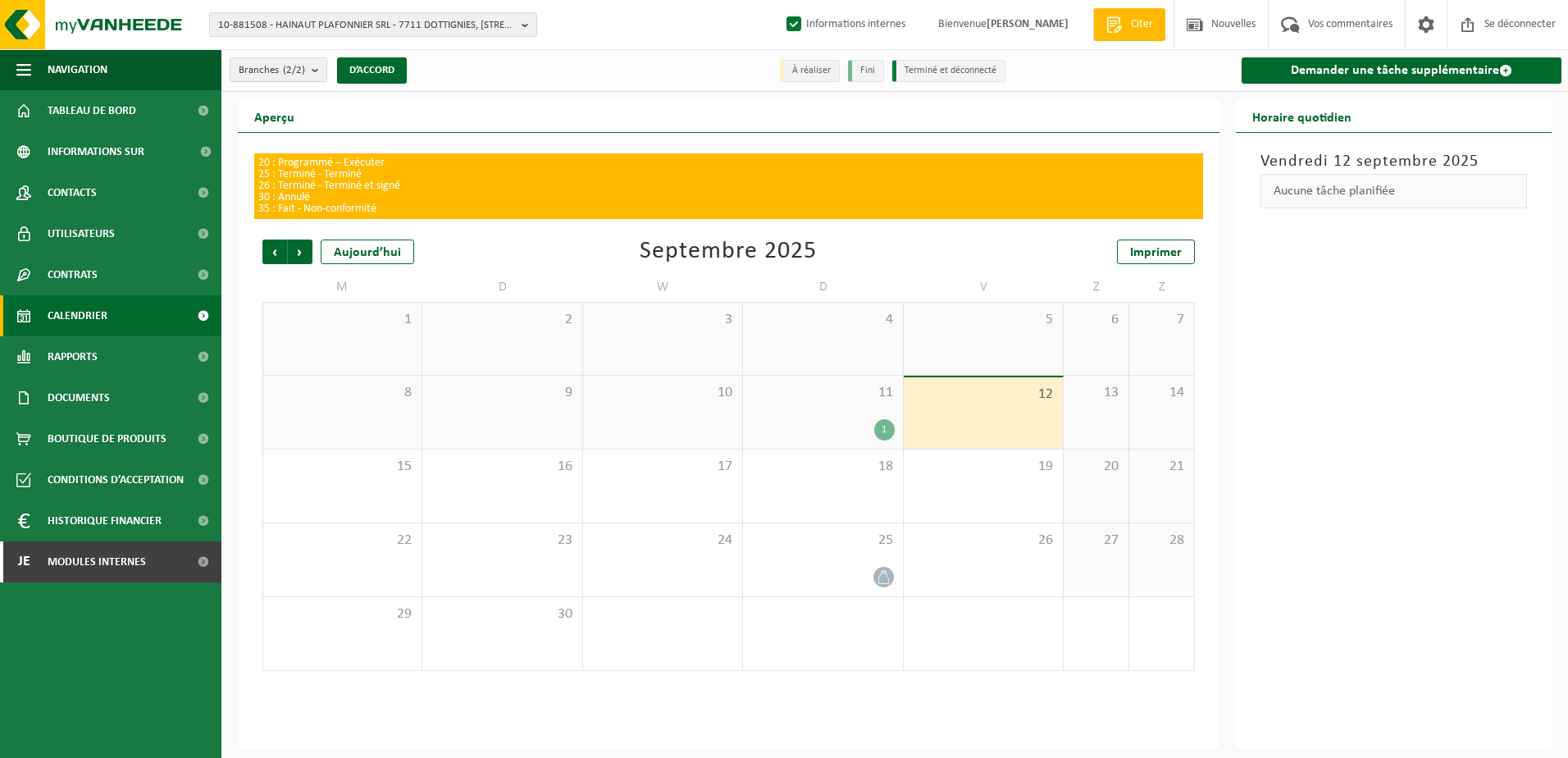
click at [827, 387] on span "11" at bounding box center [822, 392] width 143 height 18
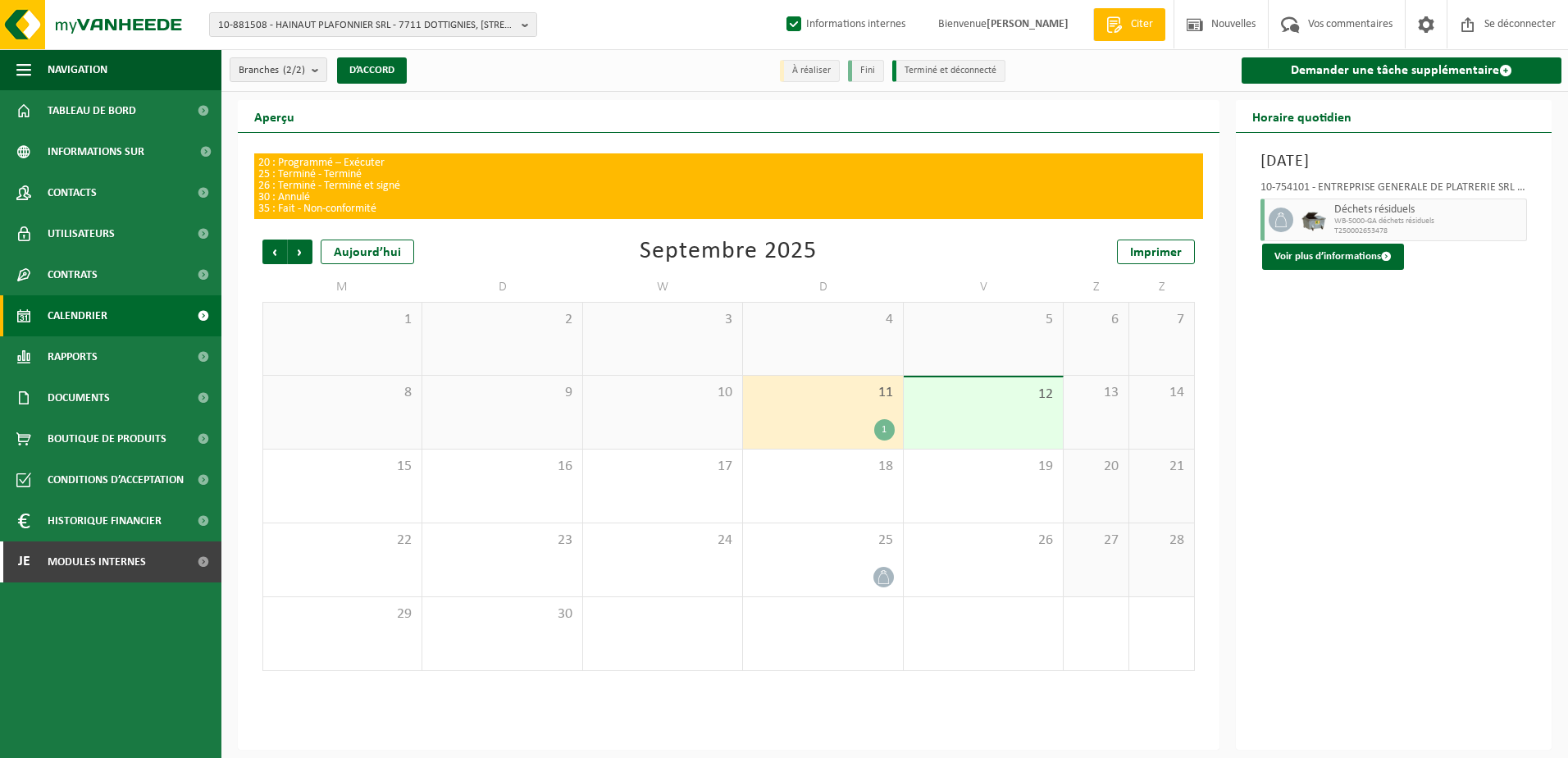
click at [1369, 224] on span "WB-5000-GA déchets résiduels" at bounding box center [1429, 221] width 189 height 9
click at [1350, 258] on font "Voir plus d’informations" at bounding box center [1328, 256] width 107 height 10
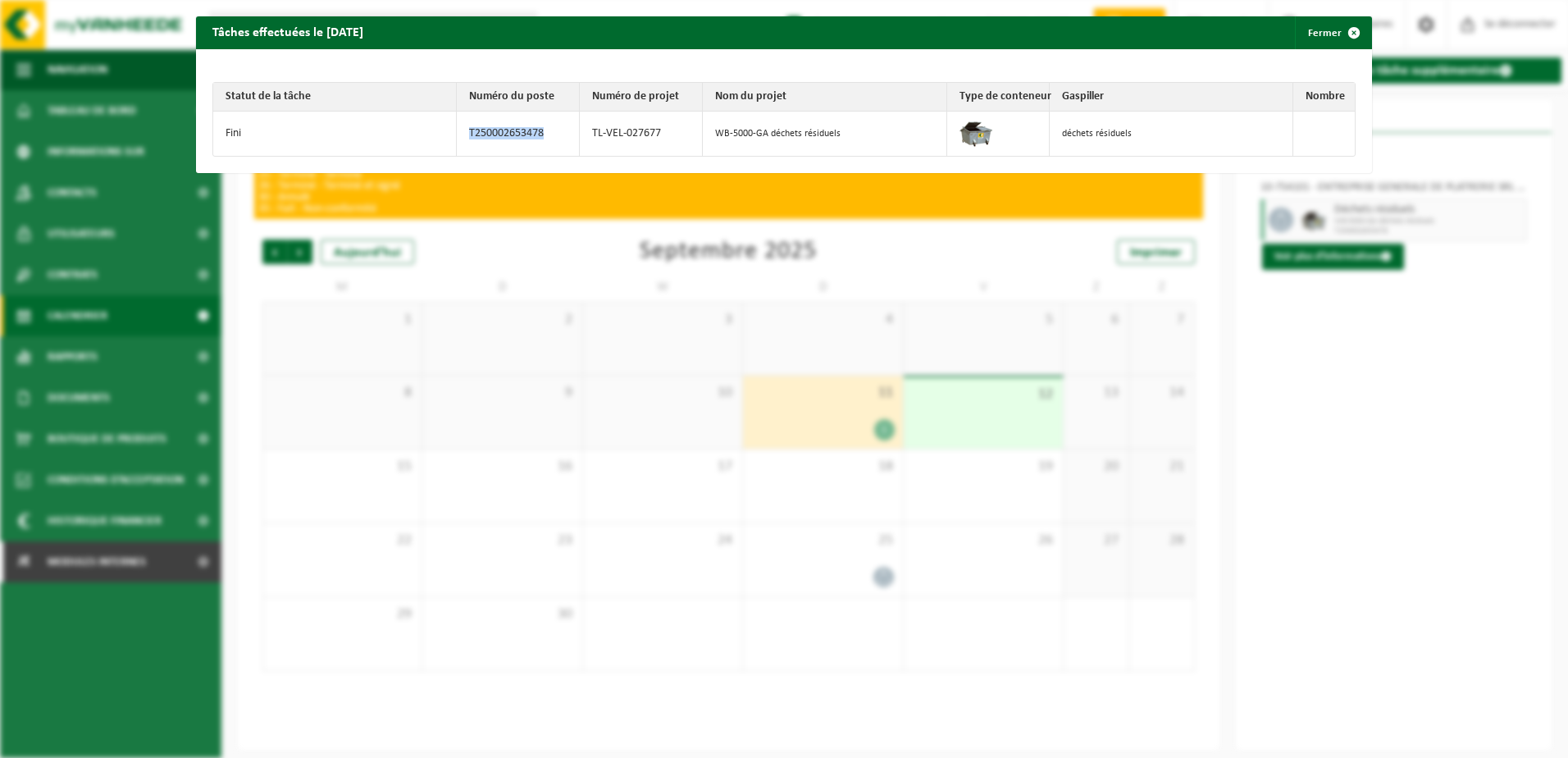
drag, startPoint x: 545, startPoint y: 136, endPoint x: 460, endPoint y: 143, distance: 85.3
click at [460, 143] on td "T250002653478" at bounding box center [518, 133] width 123 height 44
copy td "T250002653478"
click at [1337, 31] on span "button" at bounding box center [1353, 32] width 33 height 33
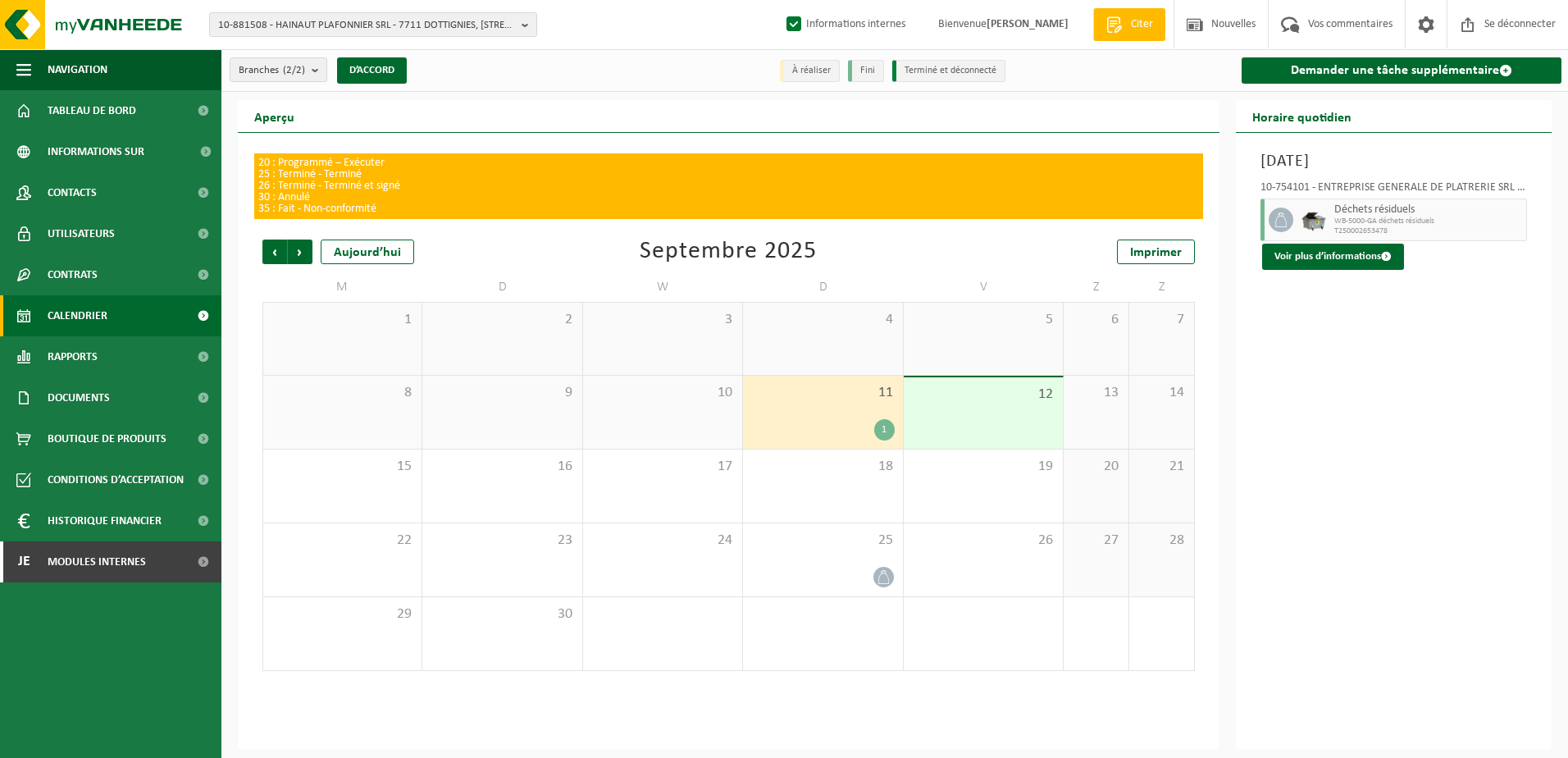
click at [795, 23] on label "Informations internes" at bounding box center [844, 25] width 122 height 25
click at [781, 0] on input "Informations internes" at bounding box center [780, -1] width 1 height 1
checkbox input "false"
click at [624, 146] on div "20 : Programmé – Exécuter 25 : Terminé - Terminé 26 : Terminé - Terminé et sign…" at bounding box center [729, 441] width 982 height 617
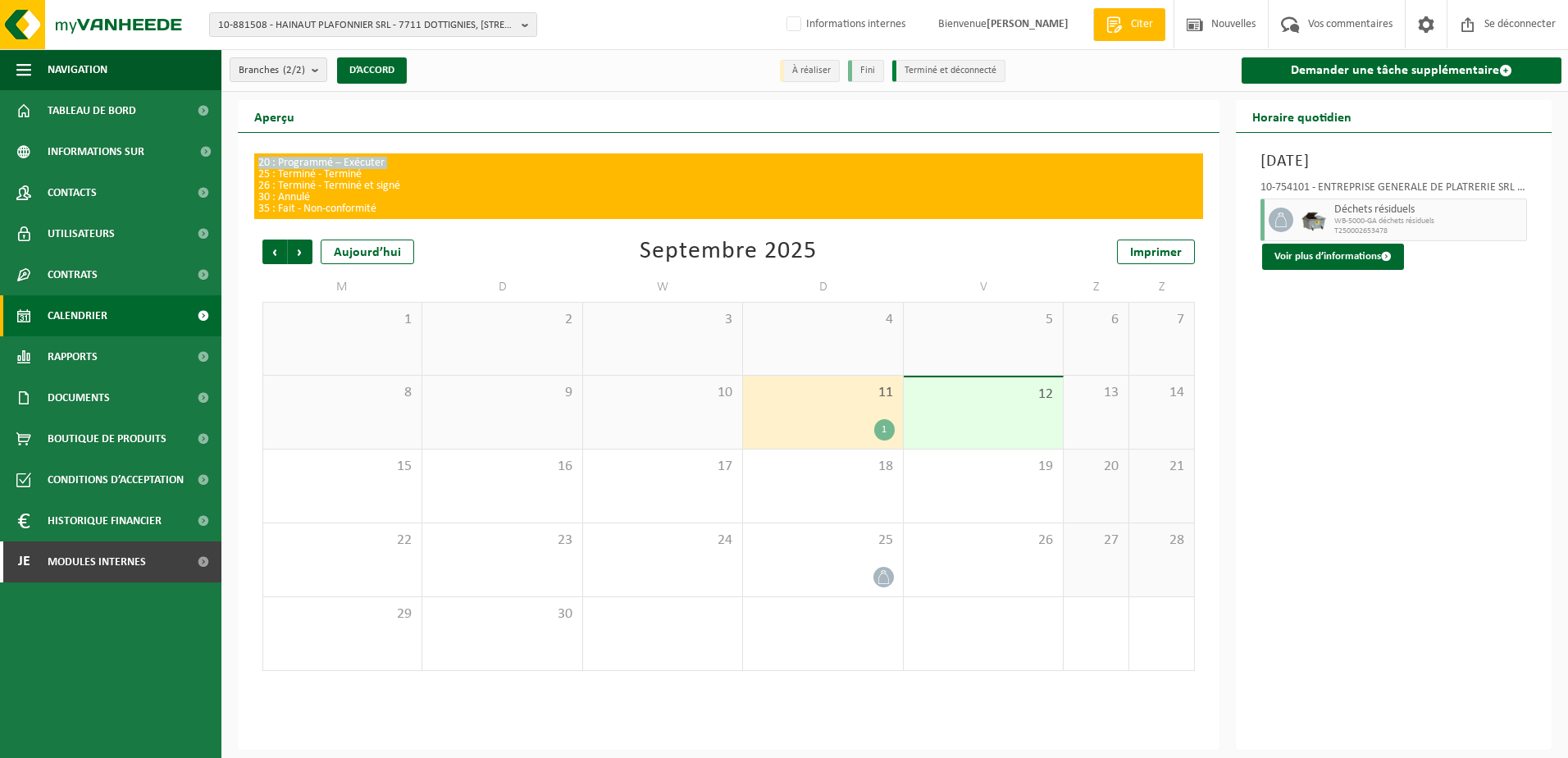
click at [624, 146] on div "20 : Programmé – Exécuter 25 : Terminé - Terminé 26 : Terminé - Terminé et sign…" at bounding box center [729, 441] width 982 height 617
